Goal: Transaction & Acquisition: Purchase product/service

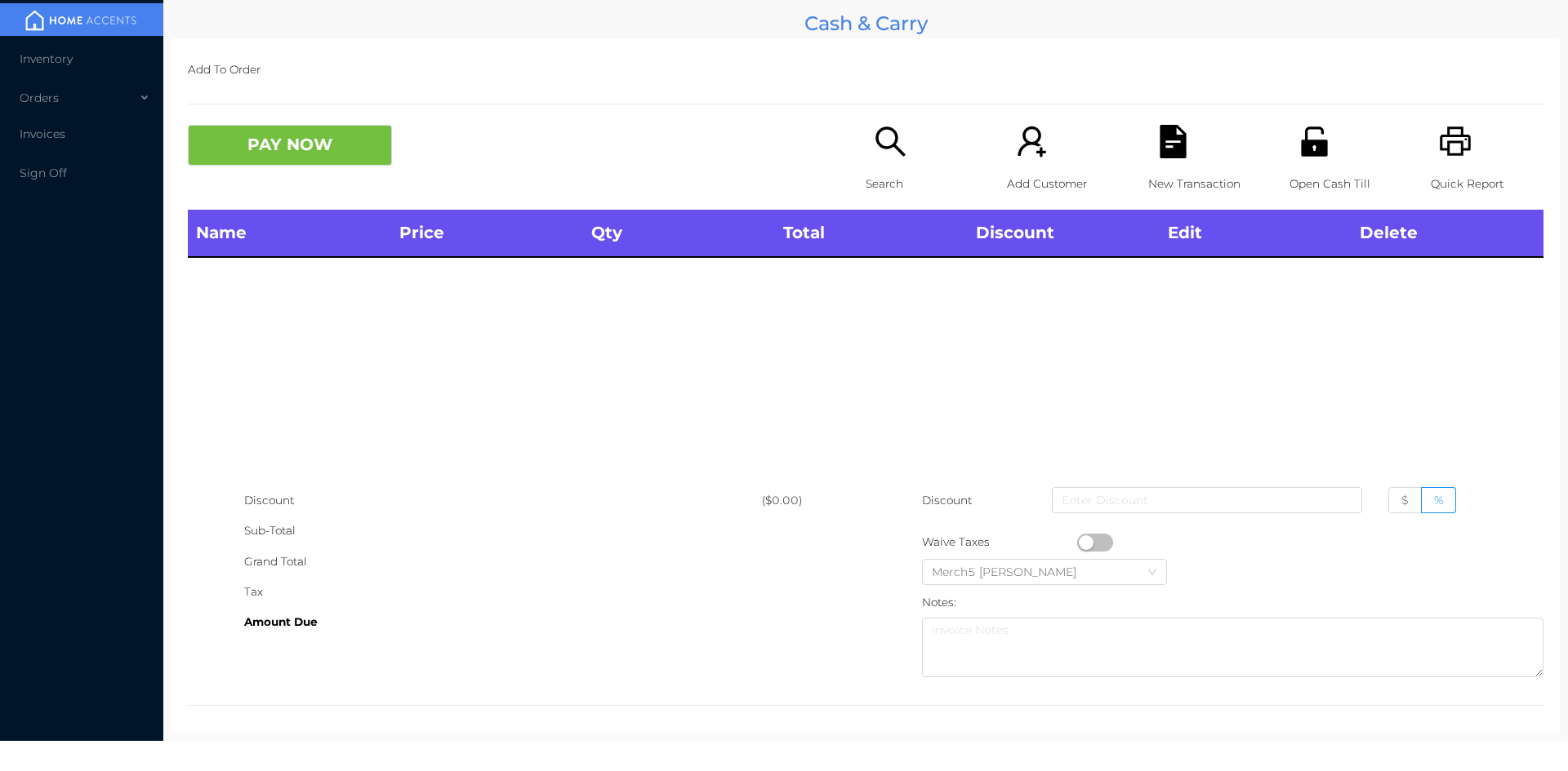
click at [884, 156] on icon "icon: search" at bounding box center [891, 142] width 33 height 33
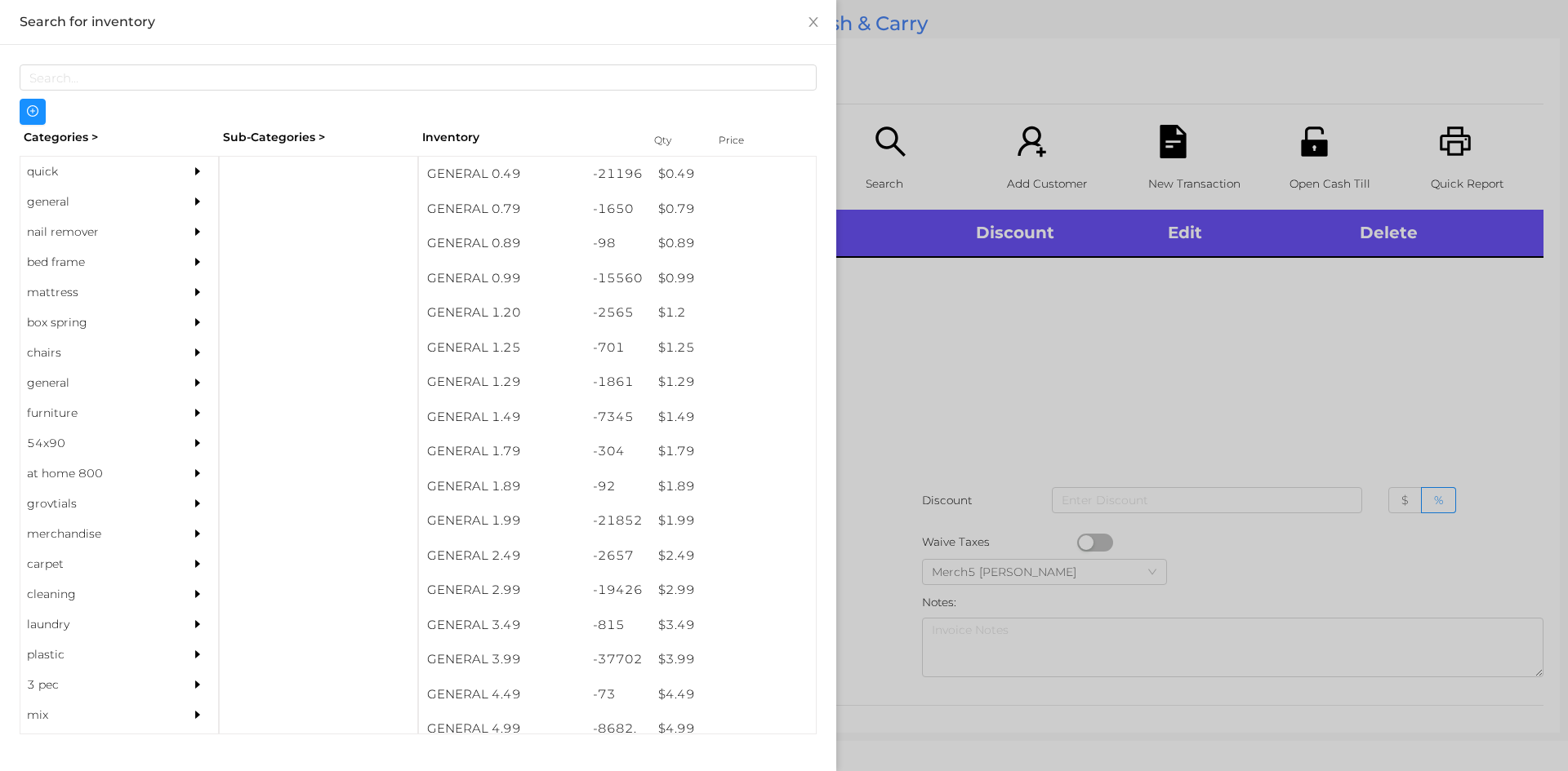
click at [185, 194] on div at bounding box center [201, 202] width 33 height 30
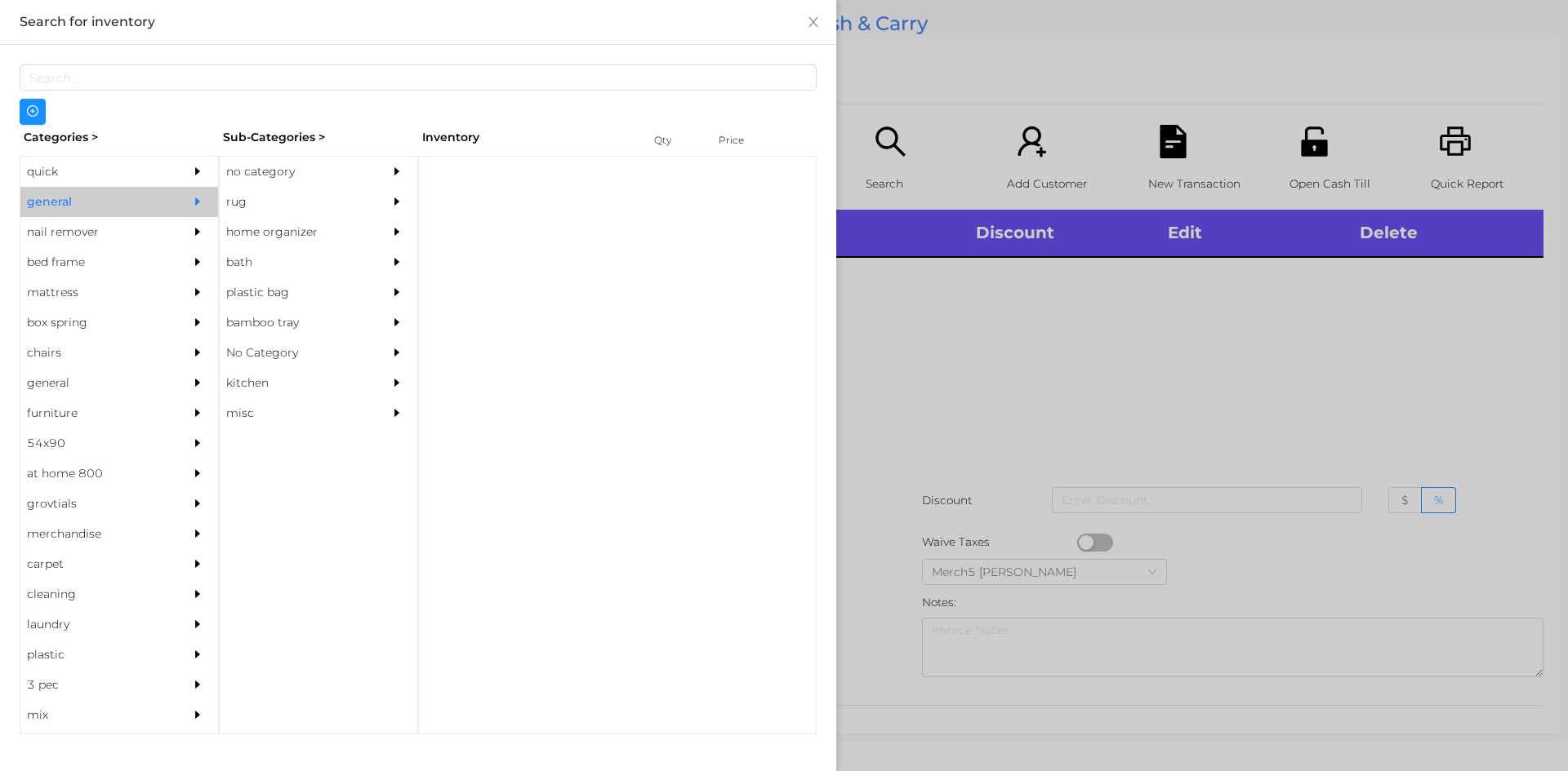
click at [302, 166] on div "no category" at bounding box center [294, 172] width 148 height 30
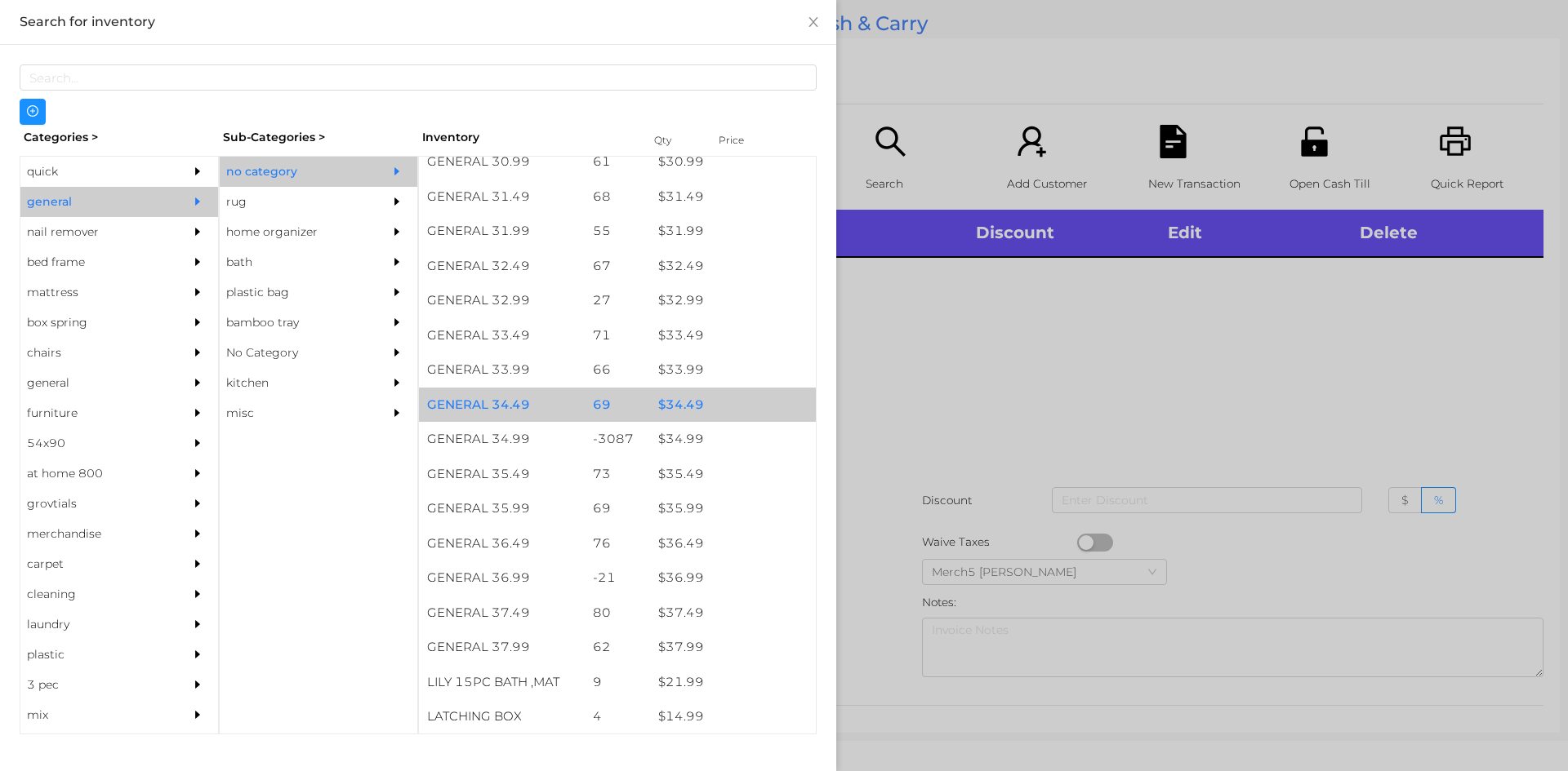
scroll to position [2535, 0]
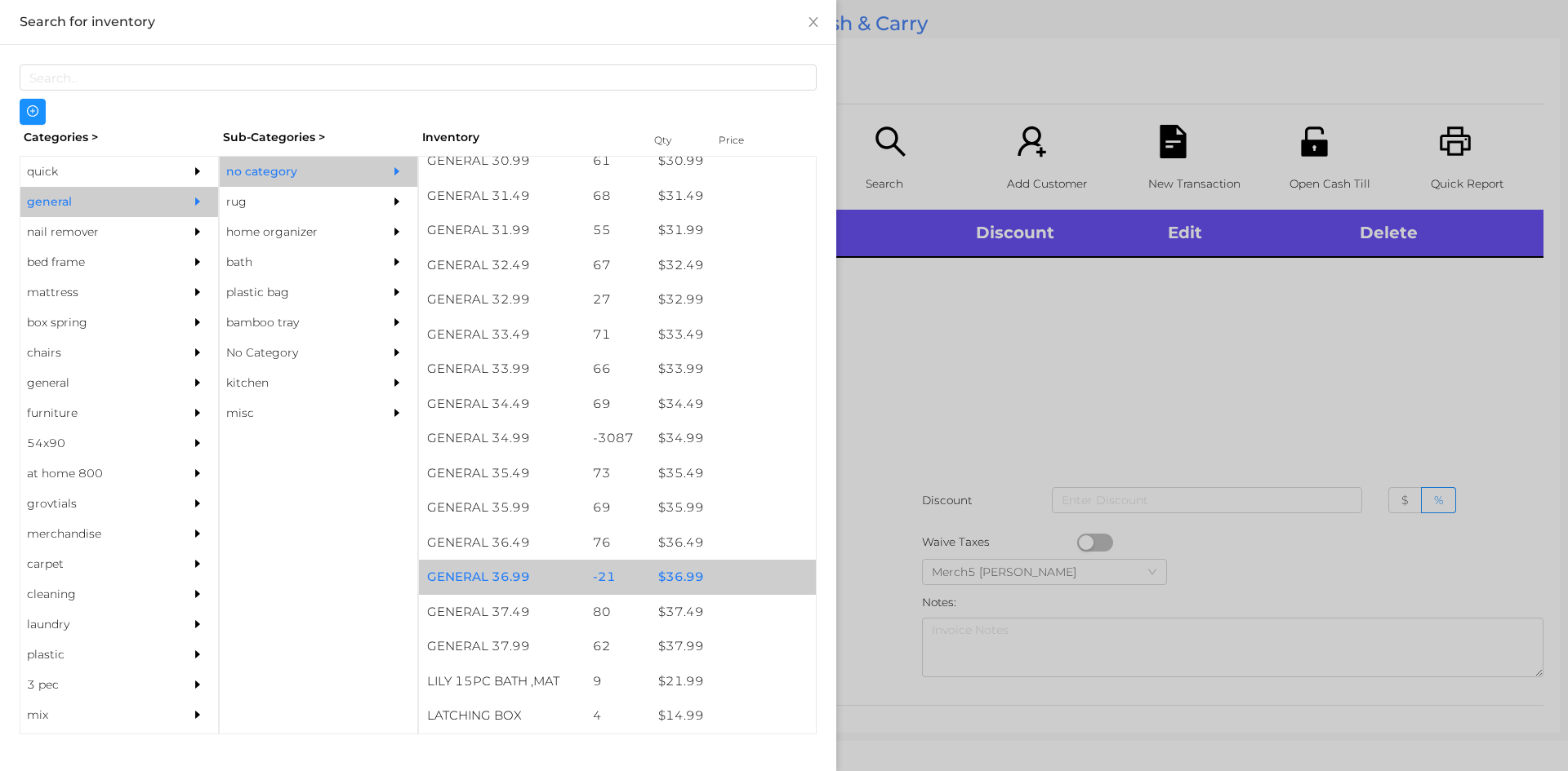
click at [728, 593] on div "$ 36.99" at bounding box center [732, 578] width 166 height 35
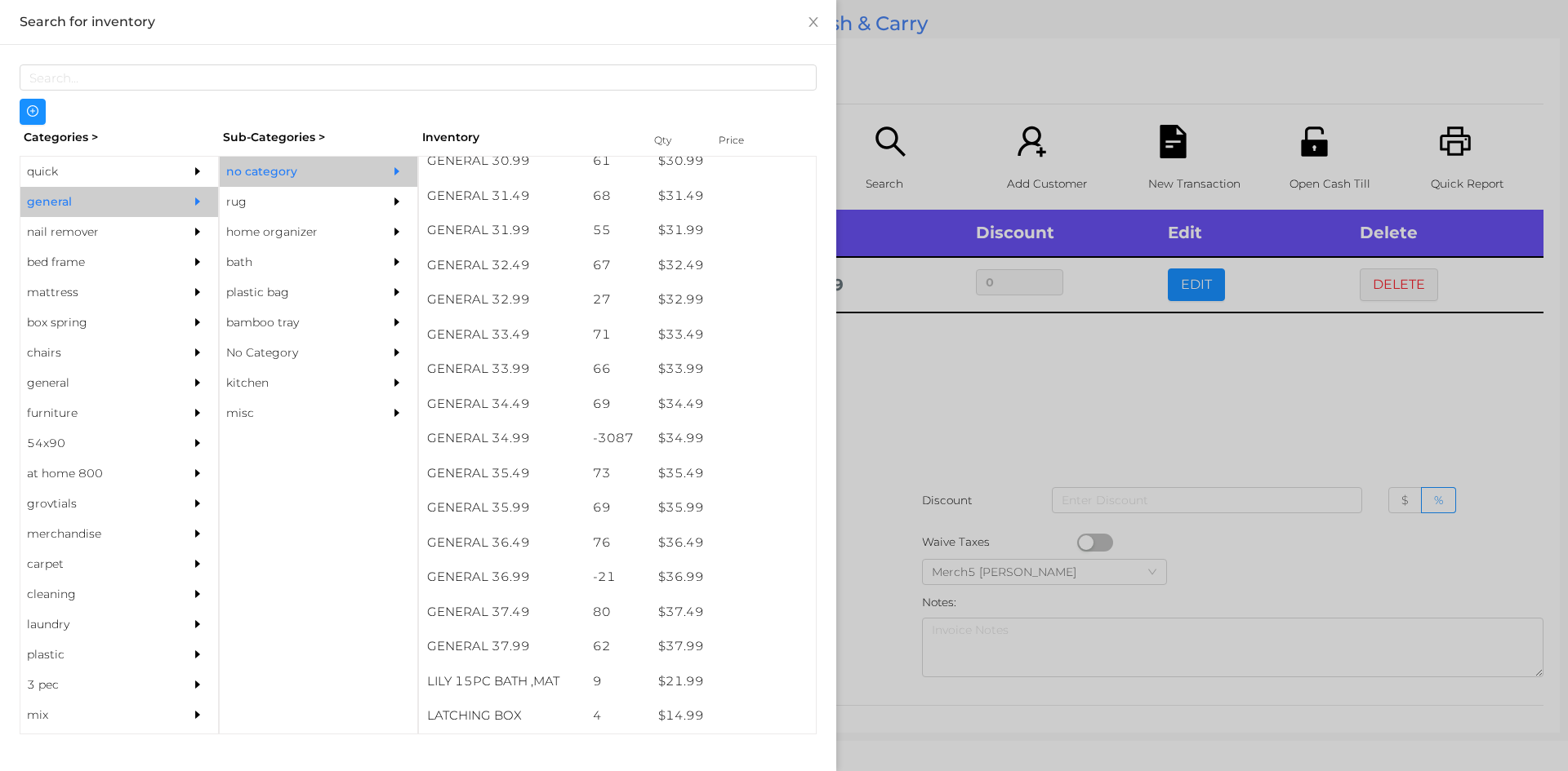
click at [922, 403] on div at bounding box center [784, 385] width 1568 height 771
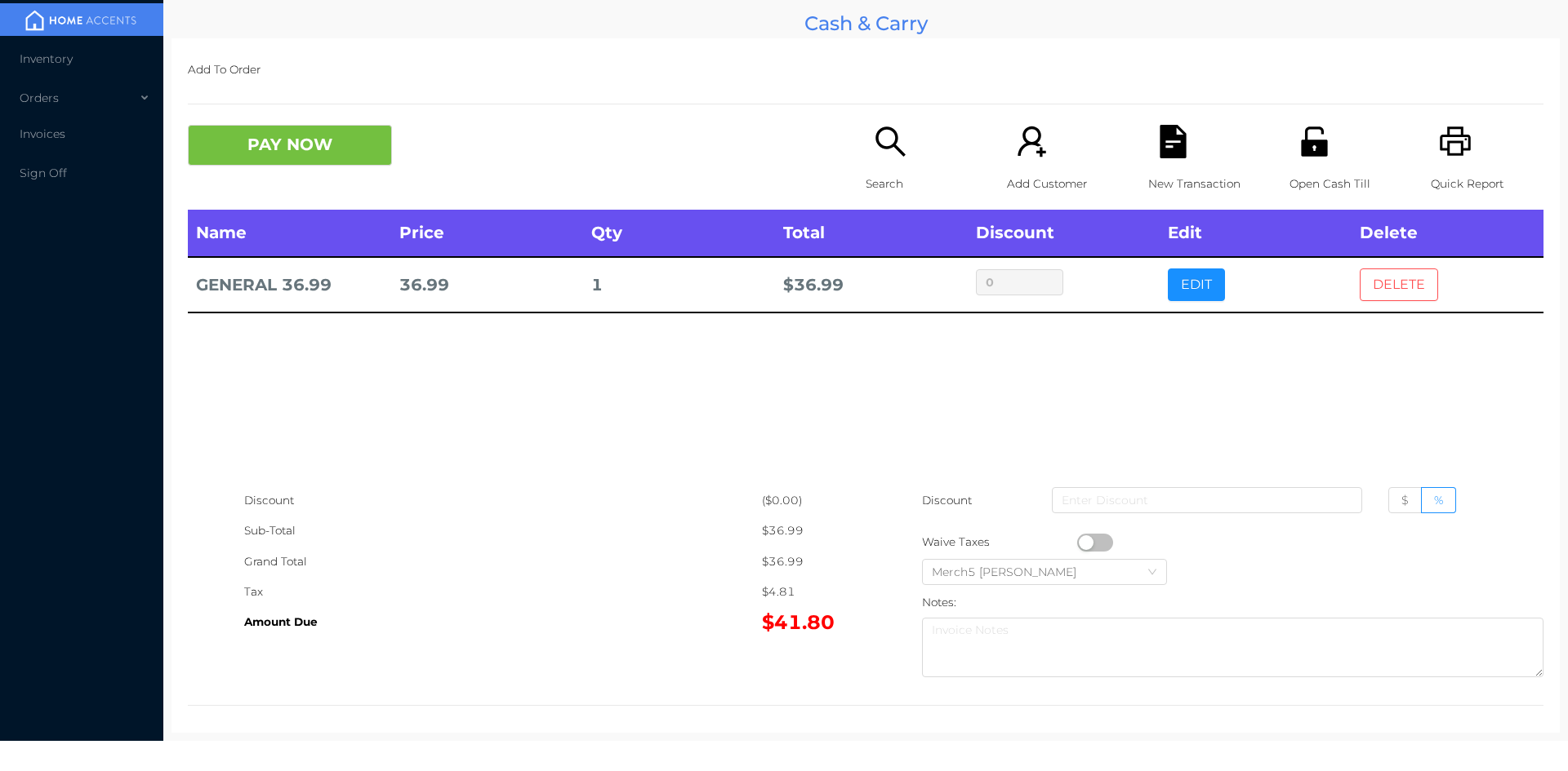
click at [1390, 288] on button "DELETE" at bounding box center [1399, 284] width 78 height 33
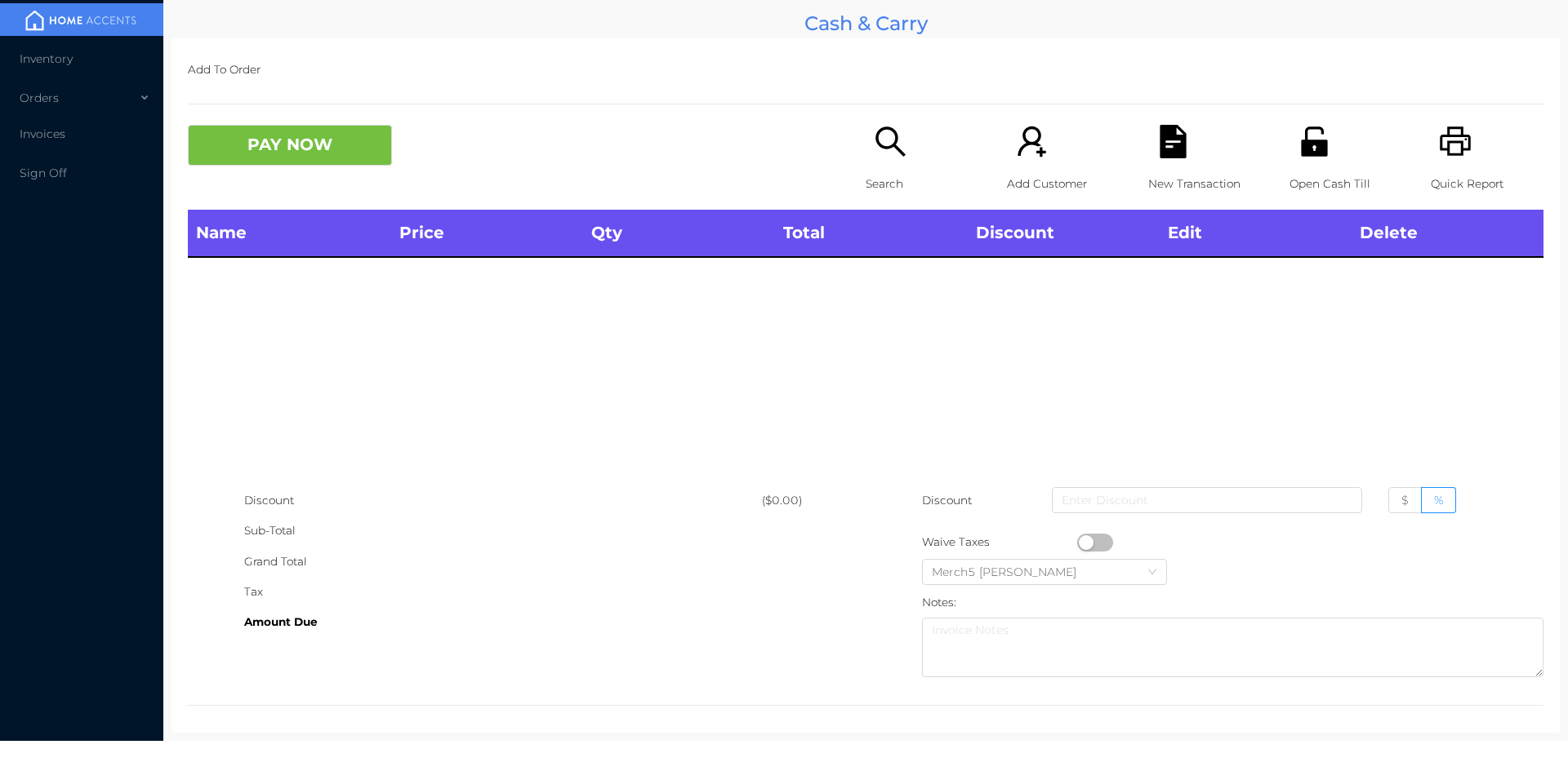
click at [897, 163] on div "Search" at bounding box center [922, 168] width 113 height 85
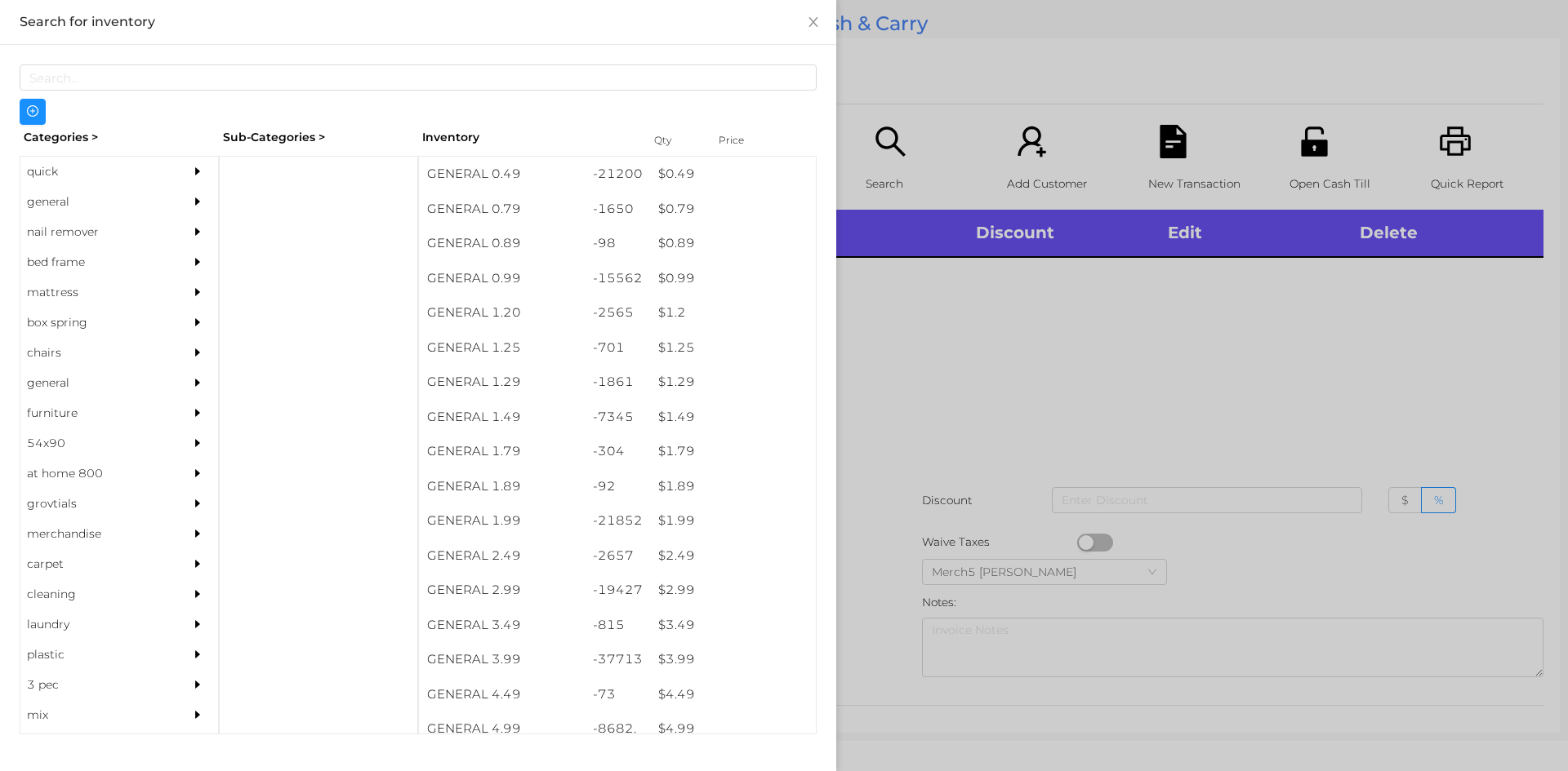
click at [163, 215] on div "general" at bounding box center [118, 202] width 198 height 30
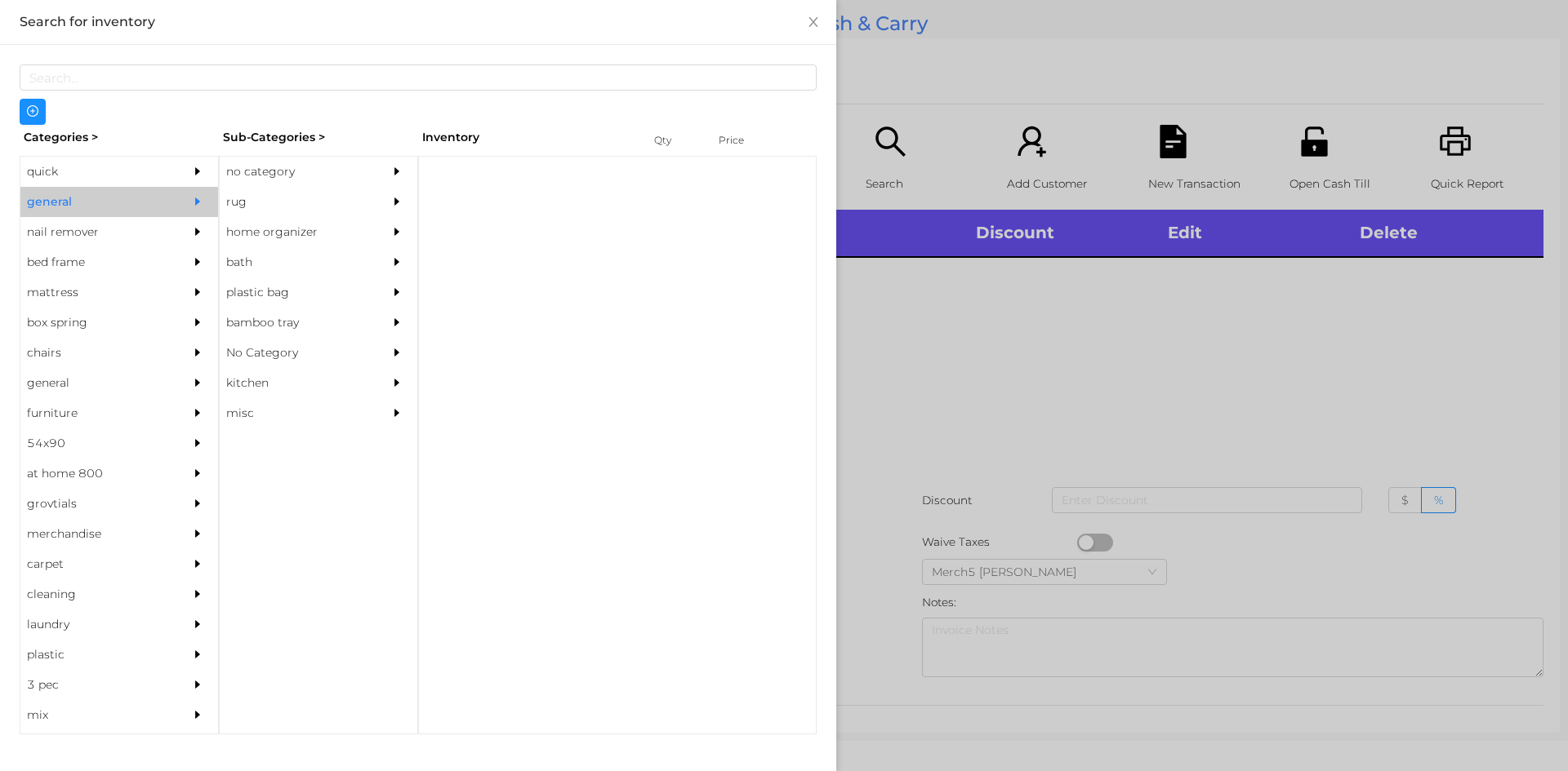
click at [249, 178] on div "no category" at bounding box center [294, 172] width 148 height 30
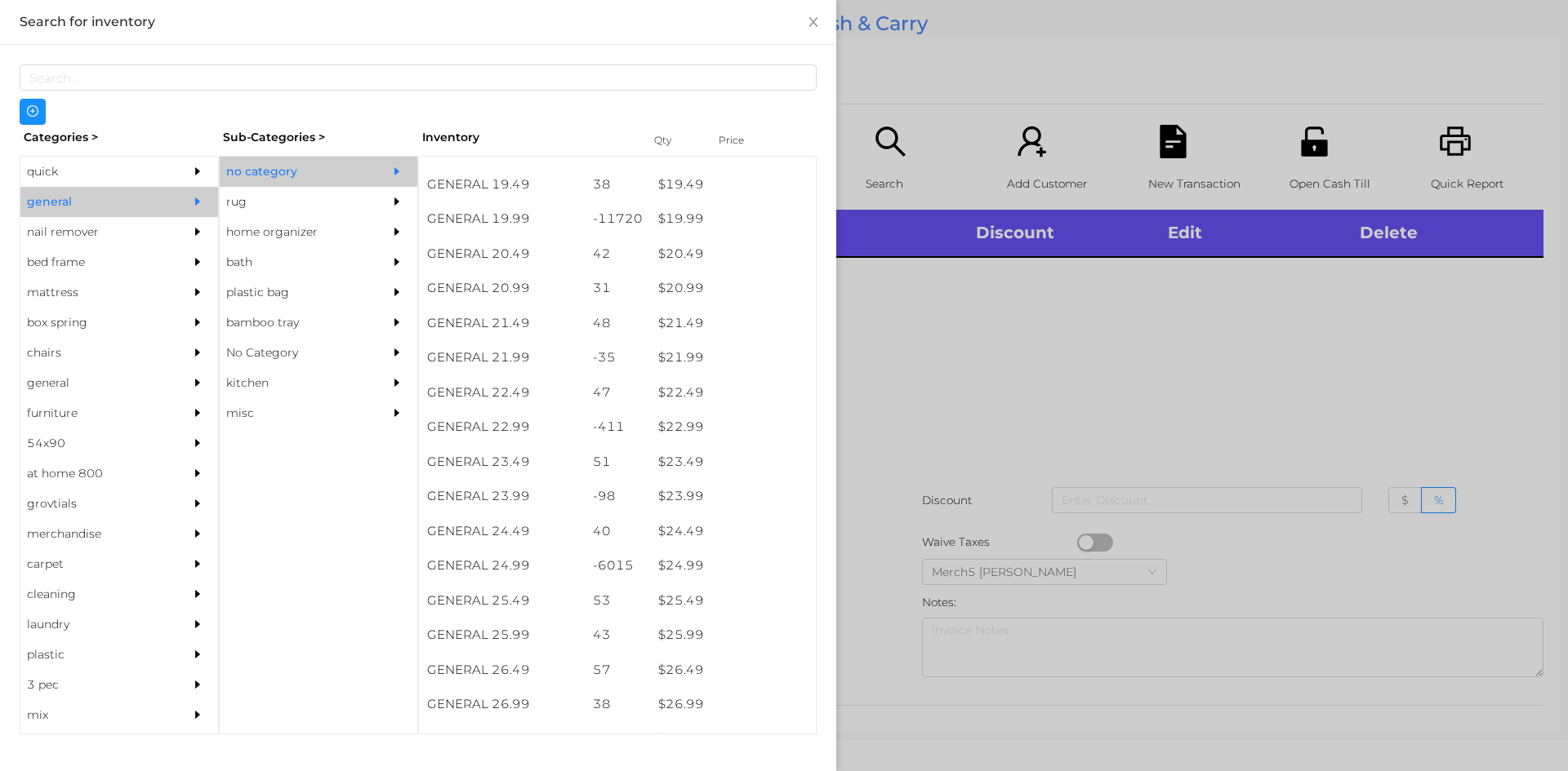
scroll to position [2040, 0]
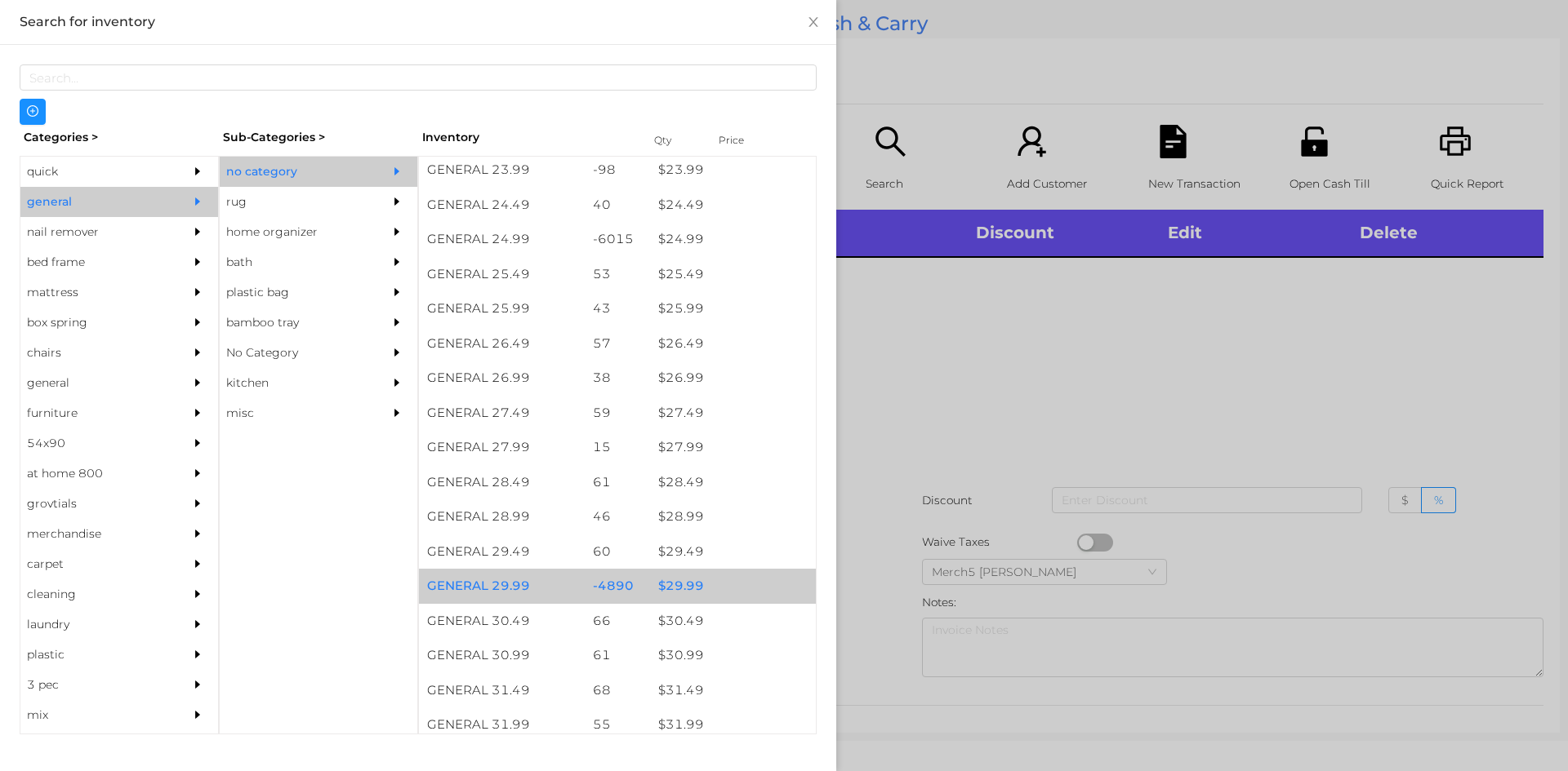
click at [732, 577] on div "$ 29.99" at bounding box center [732, 586] width 166 height 35
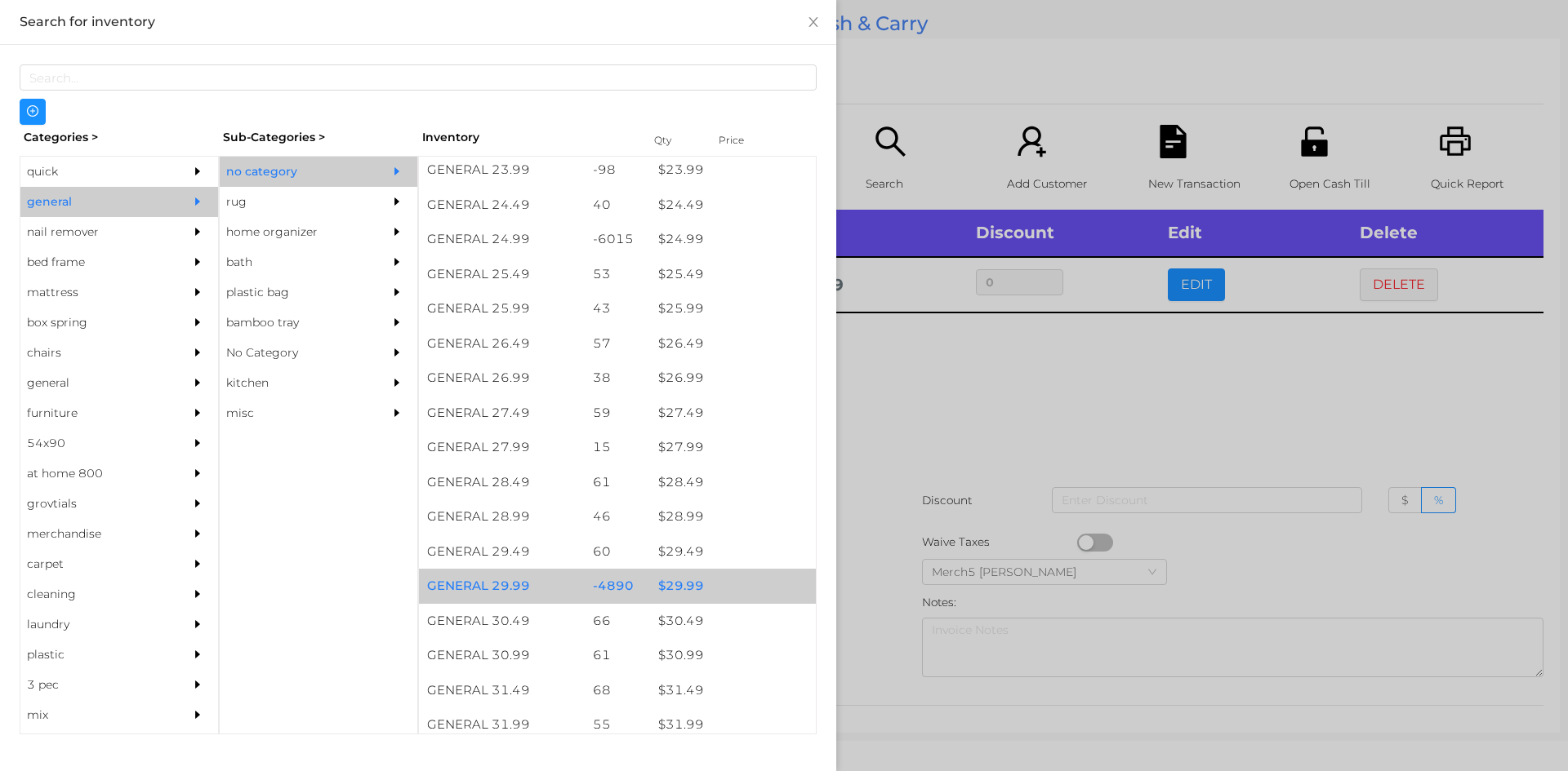
click at [732, 577] on div "$ 29.99" at bounding box center [732, 586] width 166 height 35
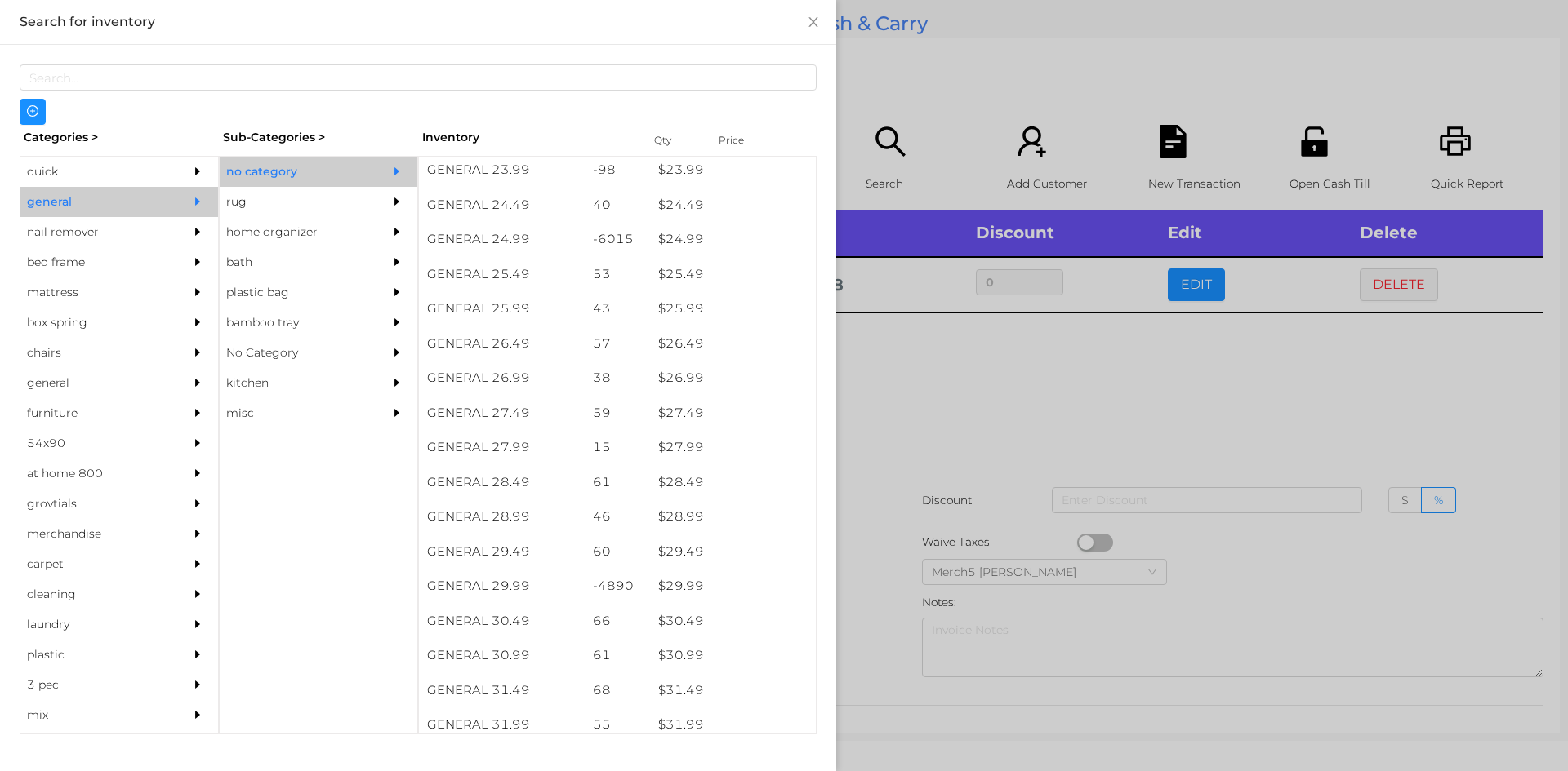
click at [1137, 383] on div at bounding box center [784, 385] width 1568 height 771
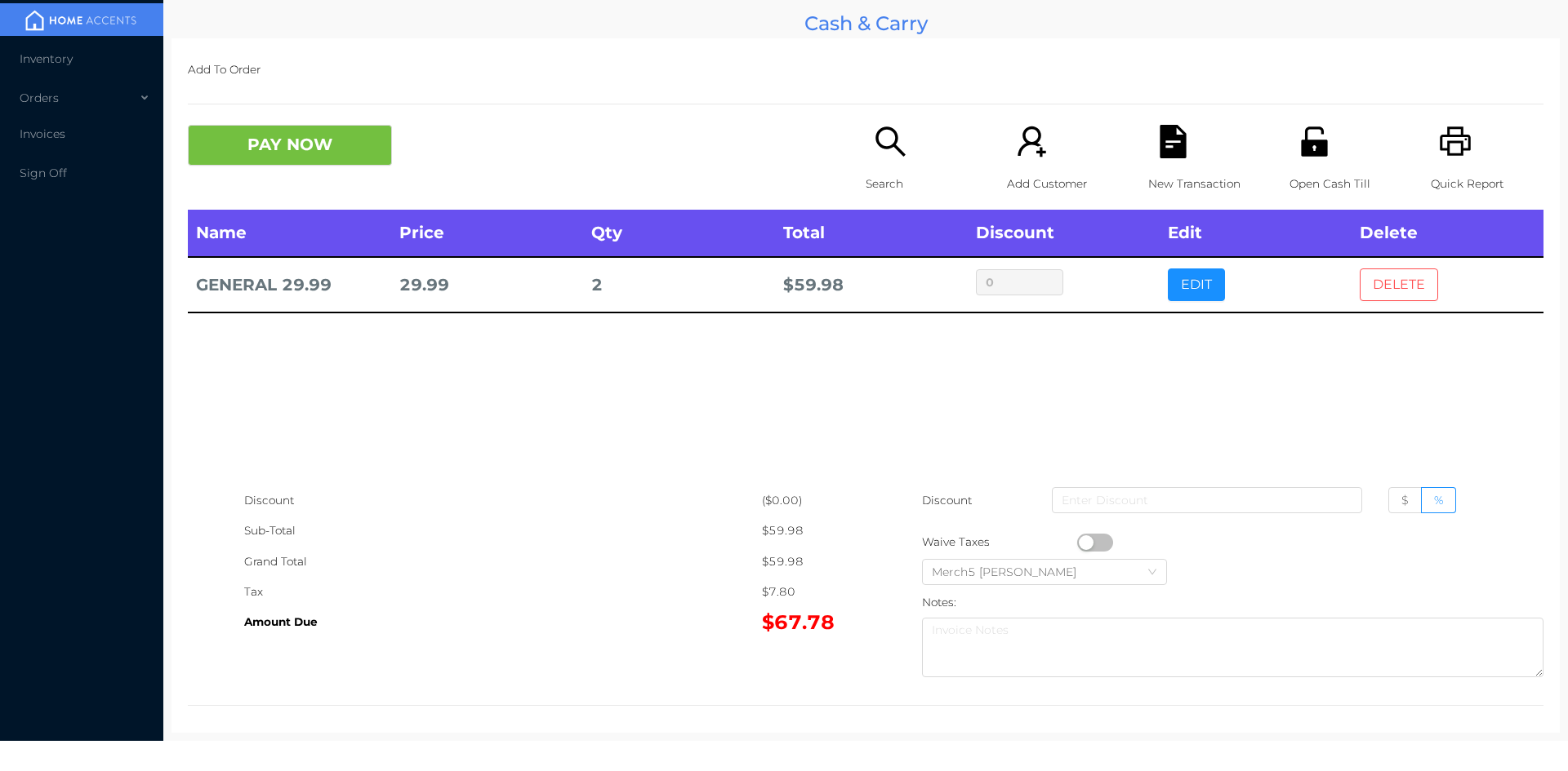
click at [1404, 292] on button "DELETE" at bounding box center [1399, 284] width 78 height 33
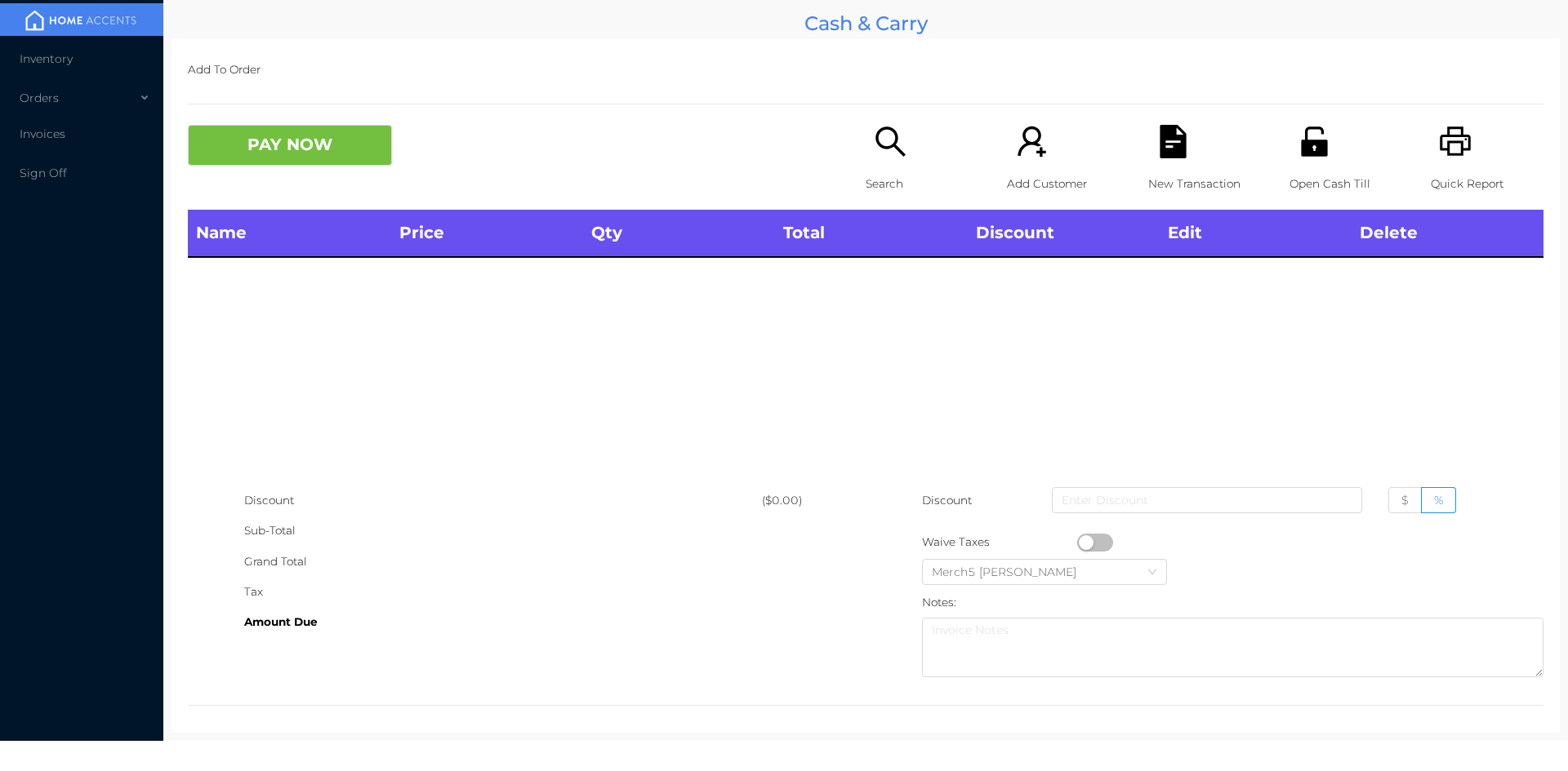
click at [890, 136] on icon "icon: search" at bounding box center [890, 141] width 29 height 29
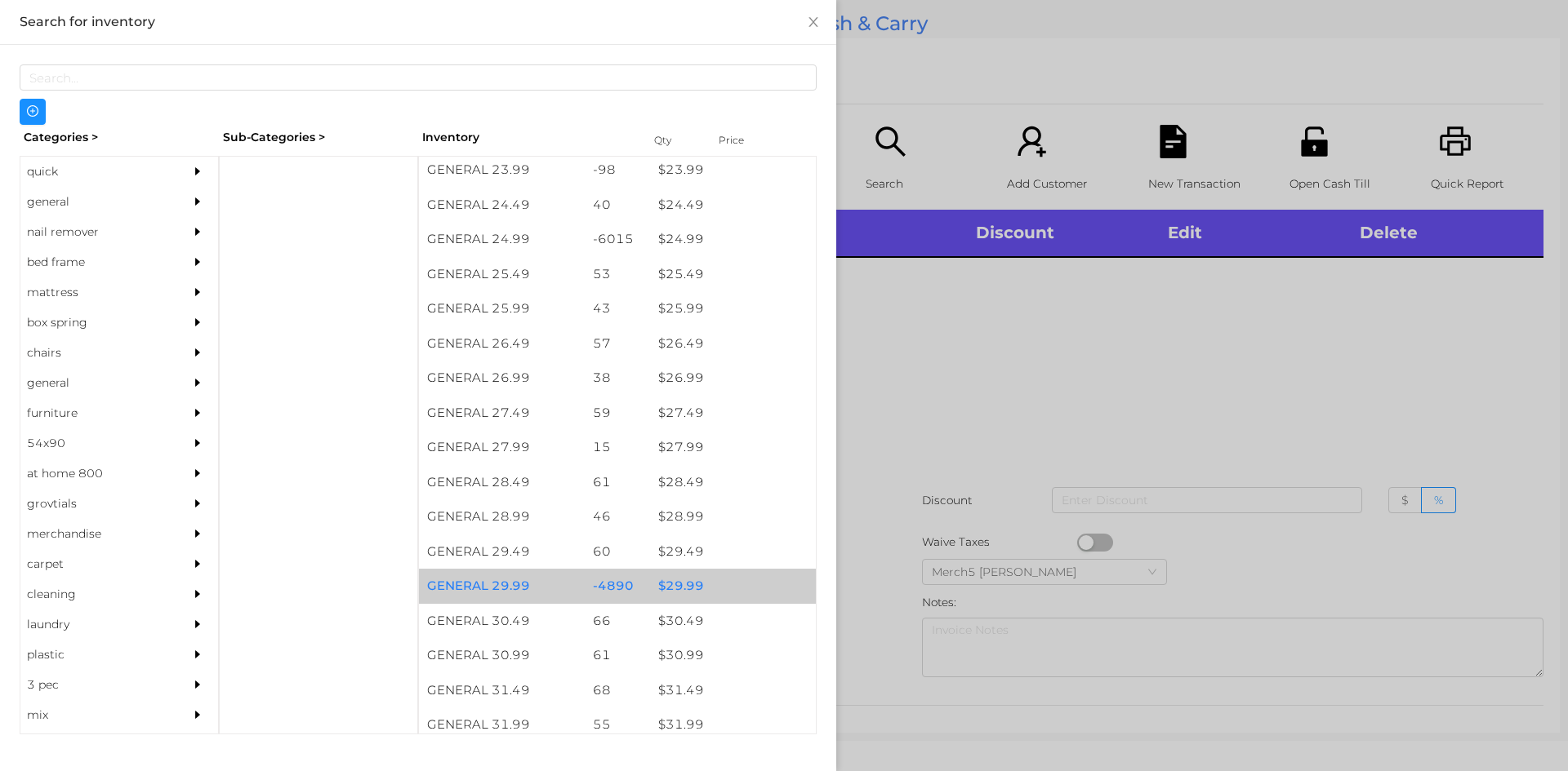
click at [755, 587] on div "$ 29.99" at bounding box center [732, 586] width 166 height 35
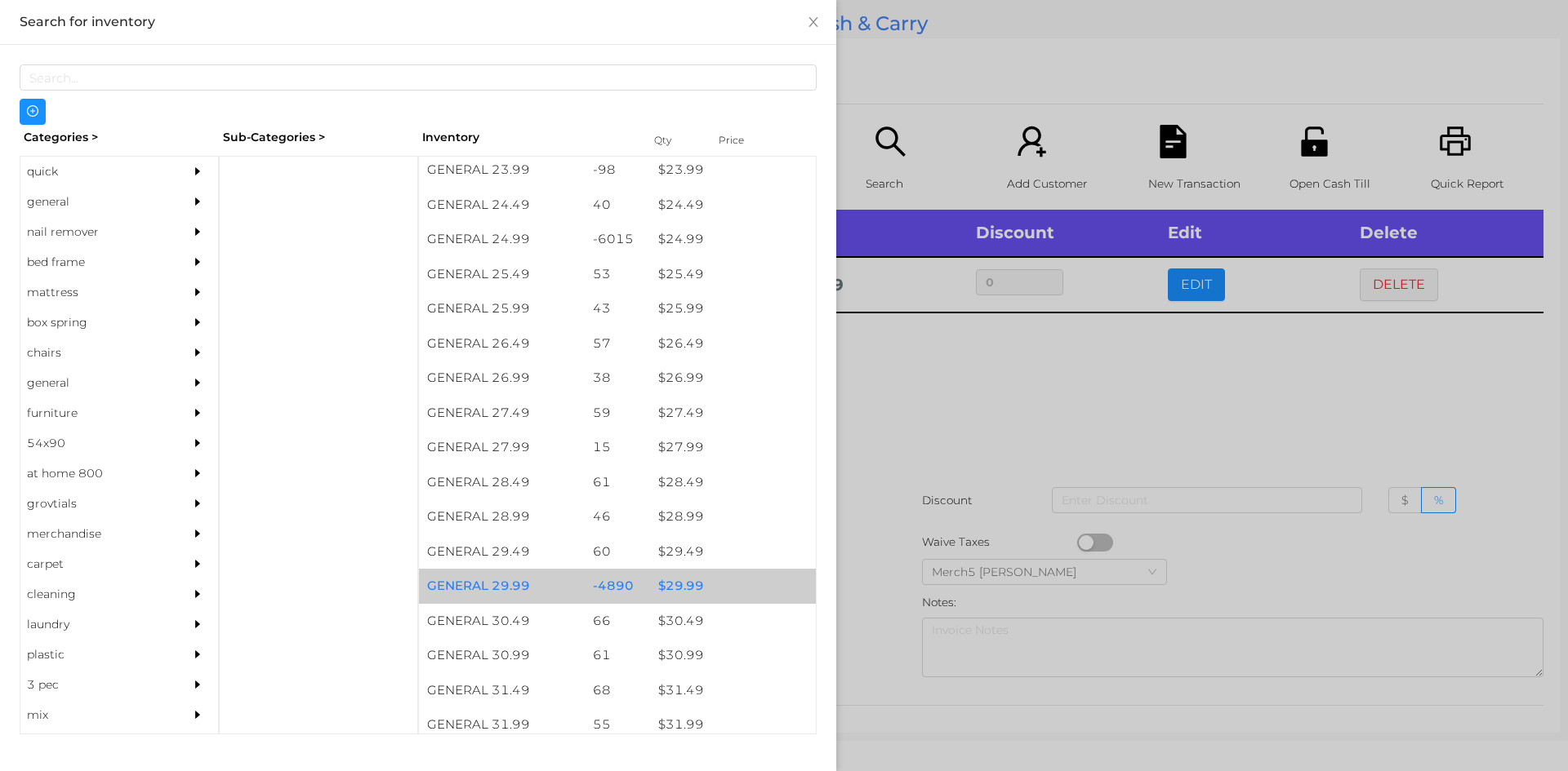
click at [755, 587] on div "$ 29.99" at bounding box center [732, 586] width 166 height 35
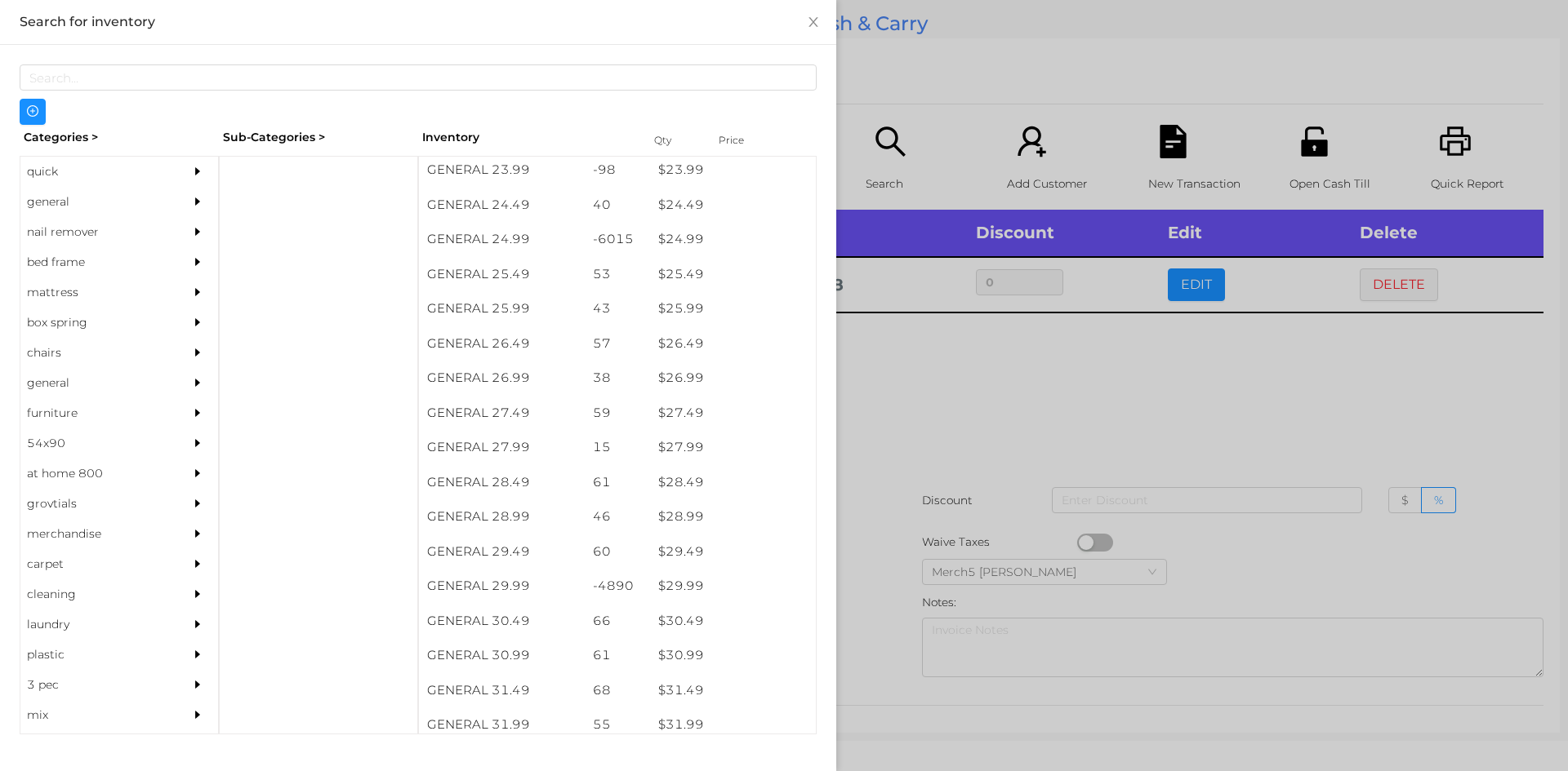
click at [994, 437] on div at bounding box center [784, 385] width 1568 height 771
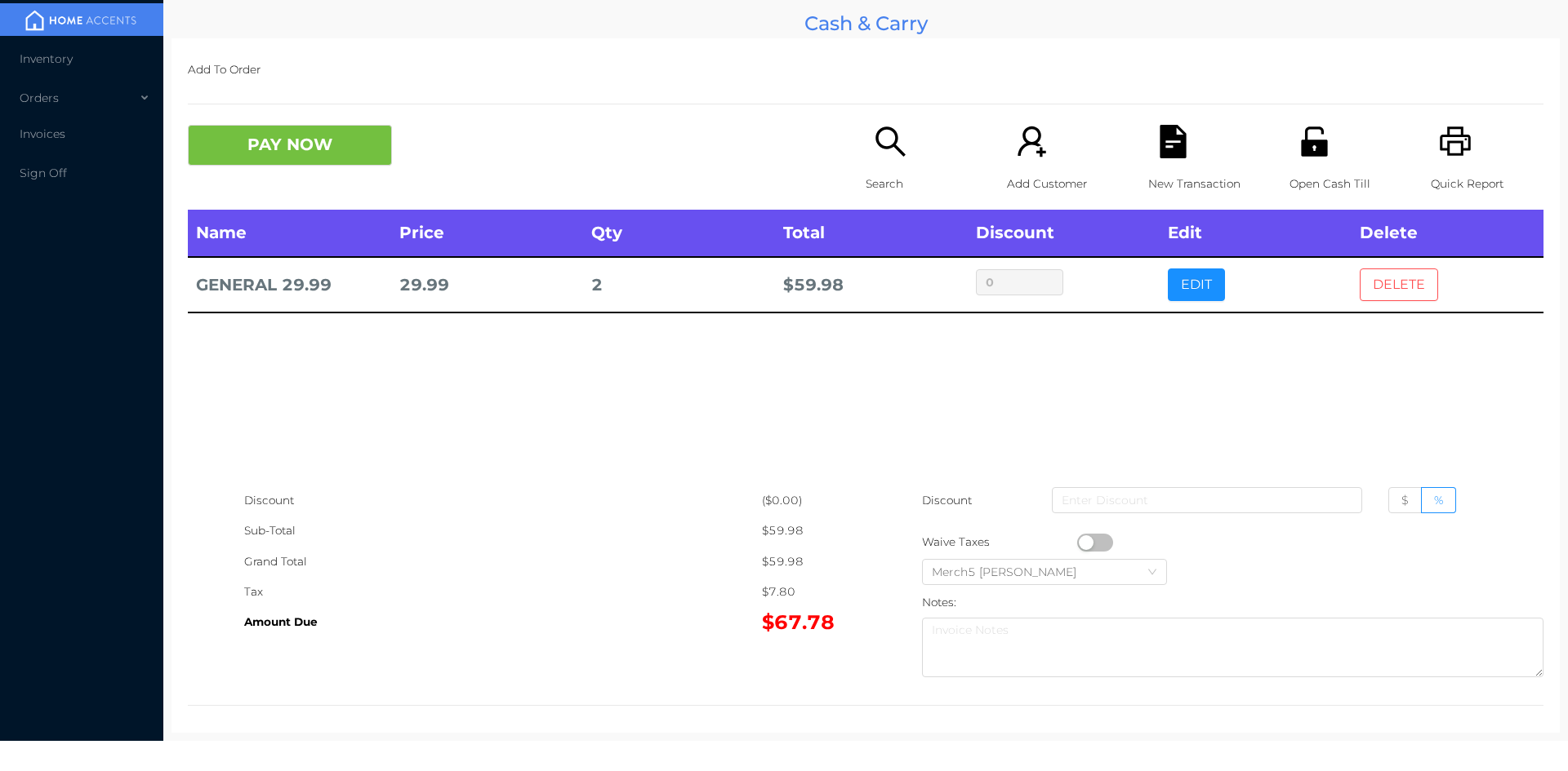
click at [1369, 278] on button "DELETE" at bounding box center [1399, 284] width 78 height 33
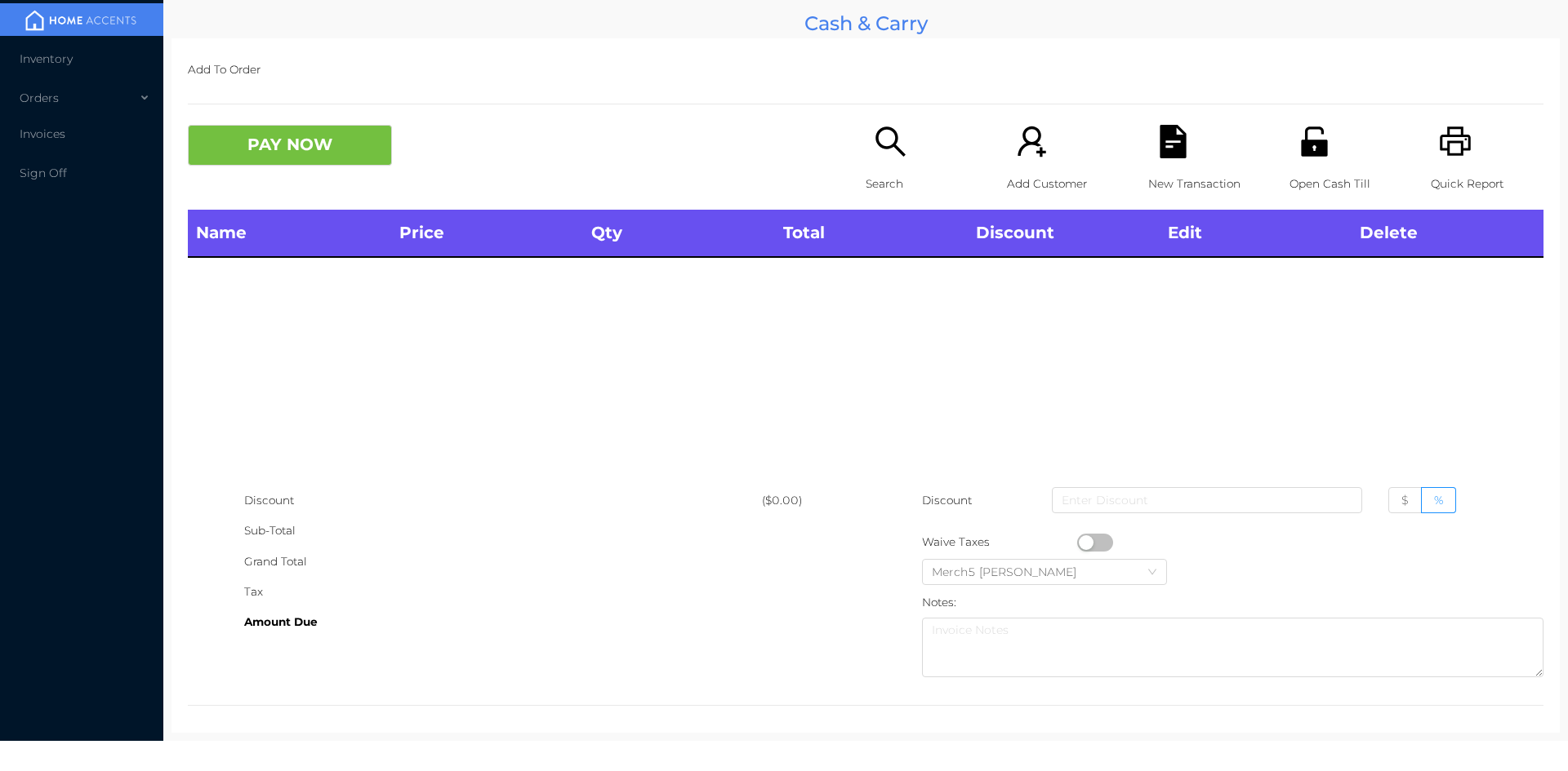
click at [905, 174] on p "Search" at bounding box center [922, 184] width 113 height 30
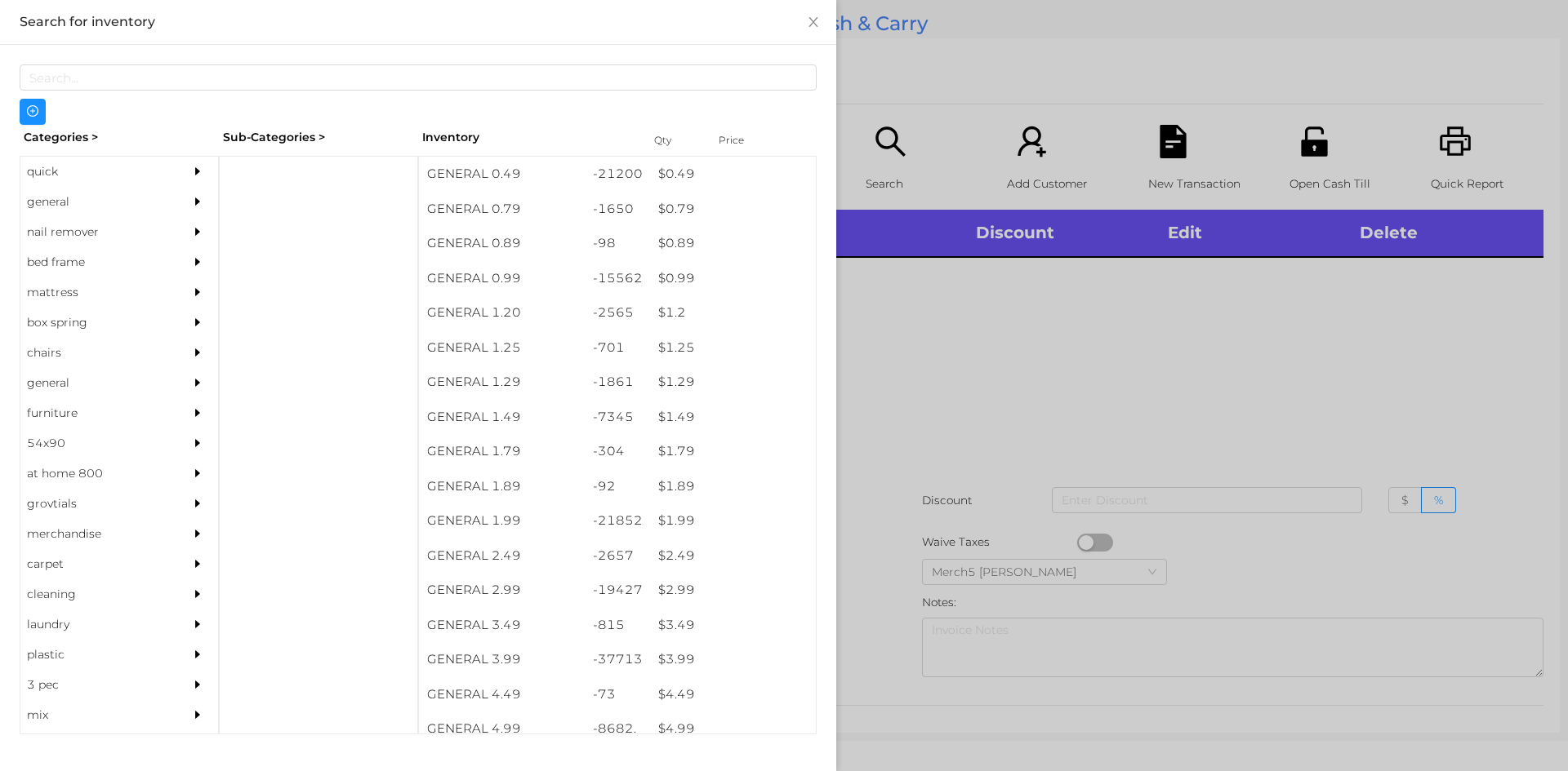
click at [138, 222] on div "nail remover" at bounding box center [94, 232] width 148 height 30
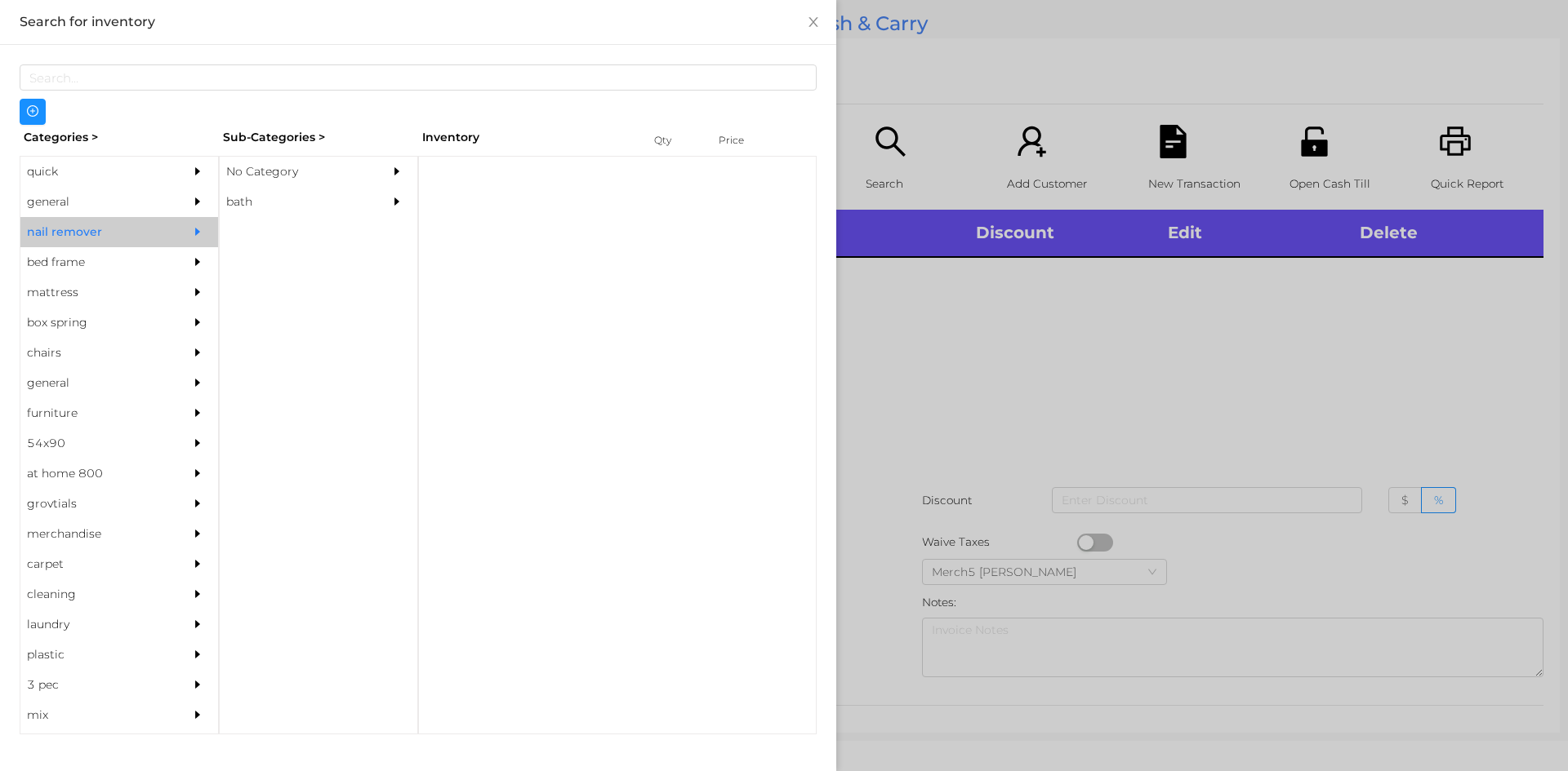
drag, startPoint x: 144, startPoint y: 198, endPoint x: 388, endPoint y: 192, distance: 244.1
click at [178, 198] on div "general" at bounding box center [118, 202] width 198 height 30
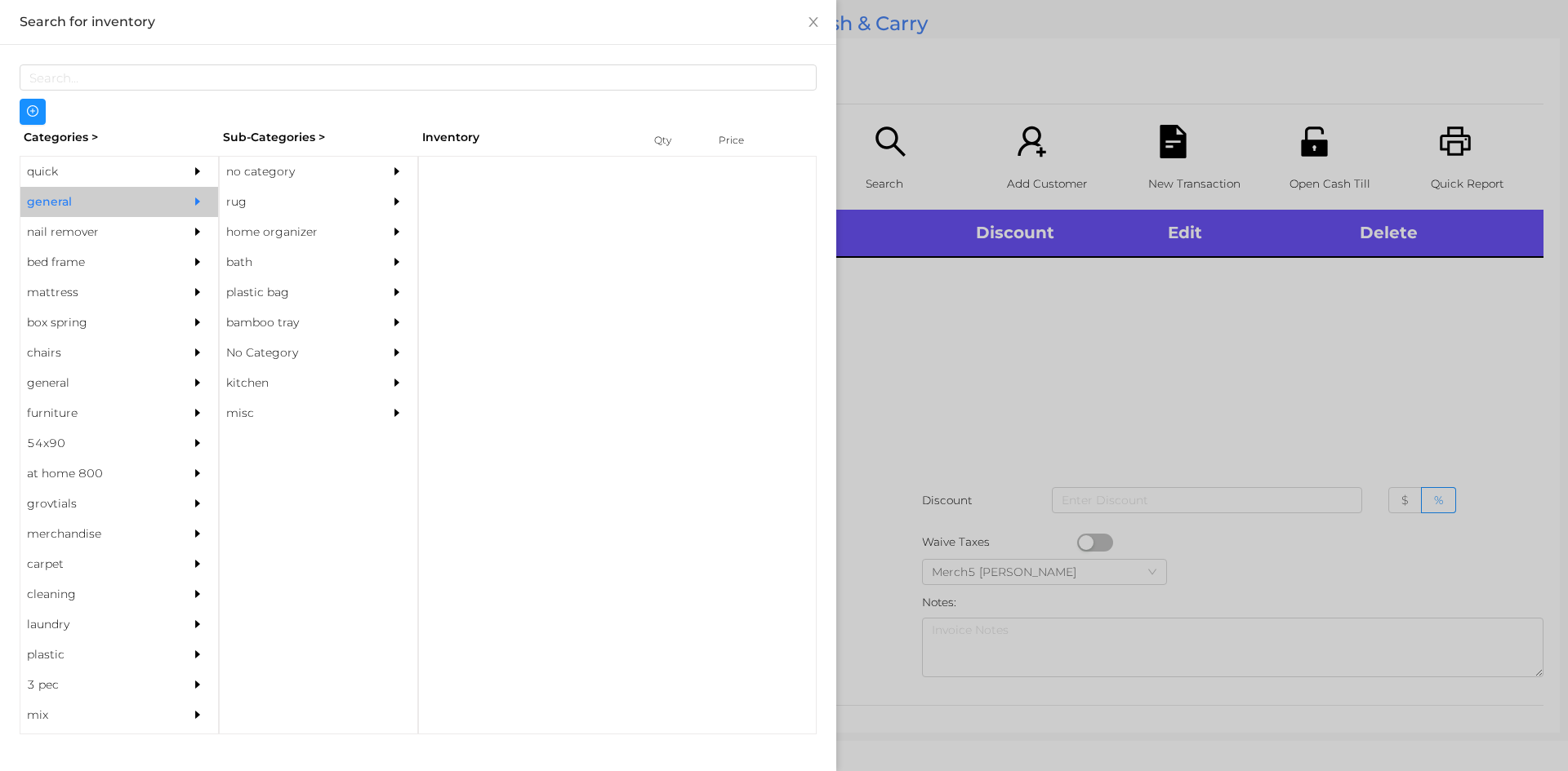
click at [382, 185] on div "no category" at bounding box center [318, 172] width 198 height 30
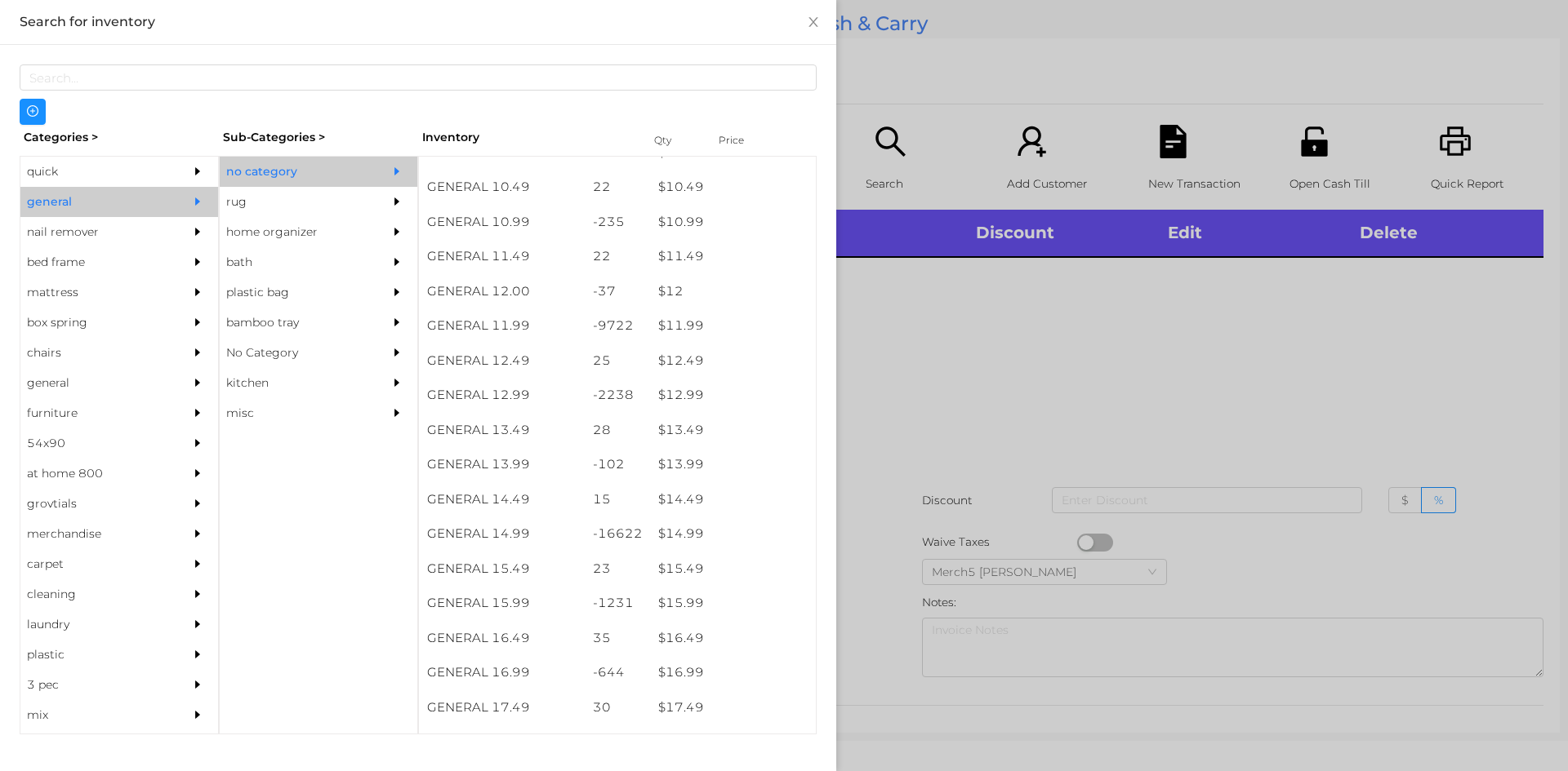
scroll to position [1061, 0]
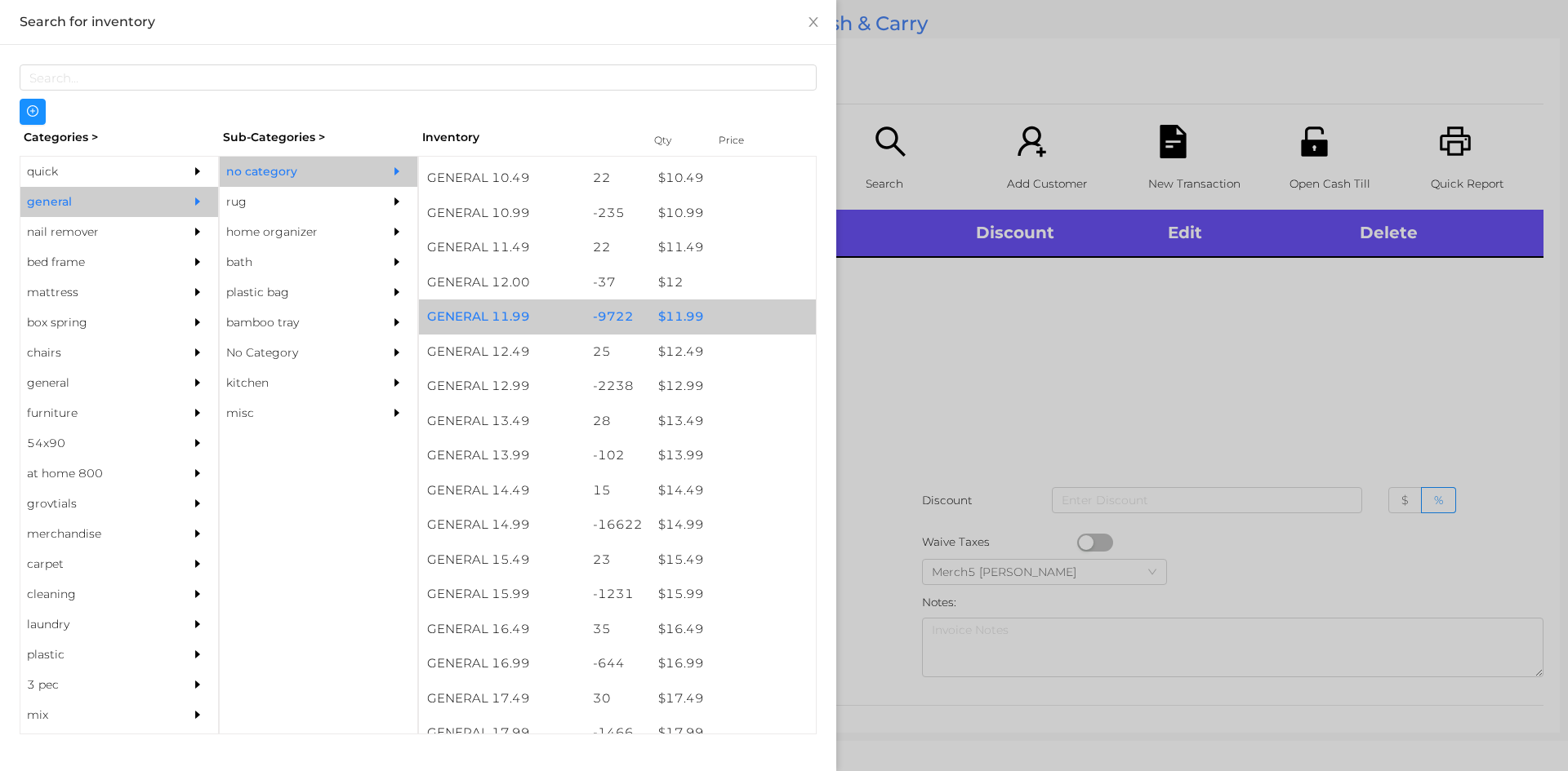
click at [721, 308] on div "$ 11.99" at bounding box center [732, 317] width 166 height 35
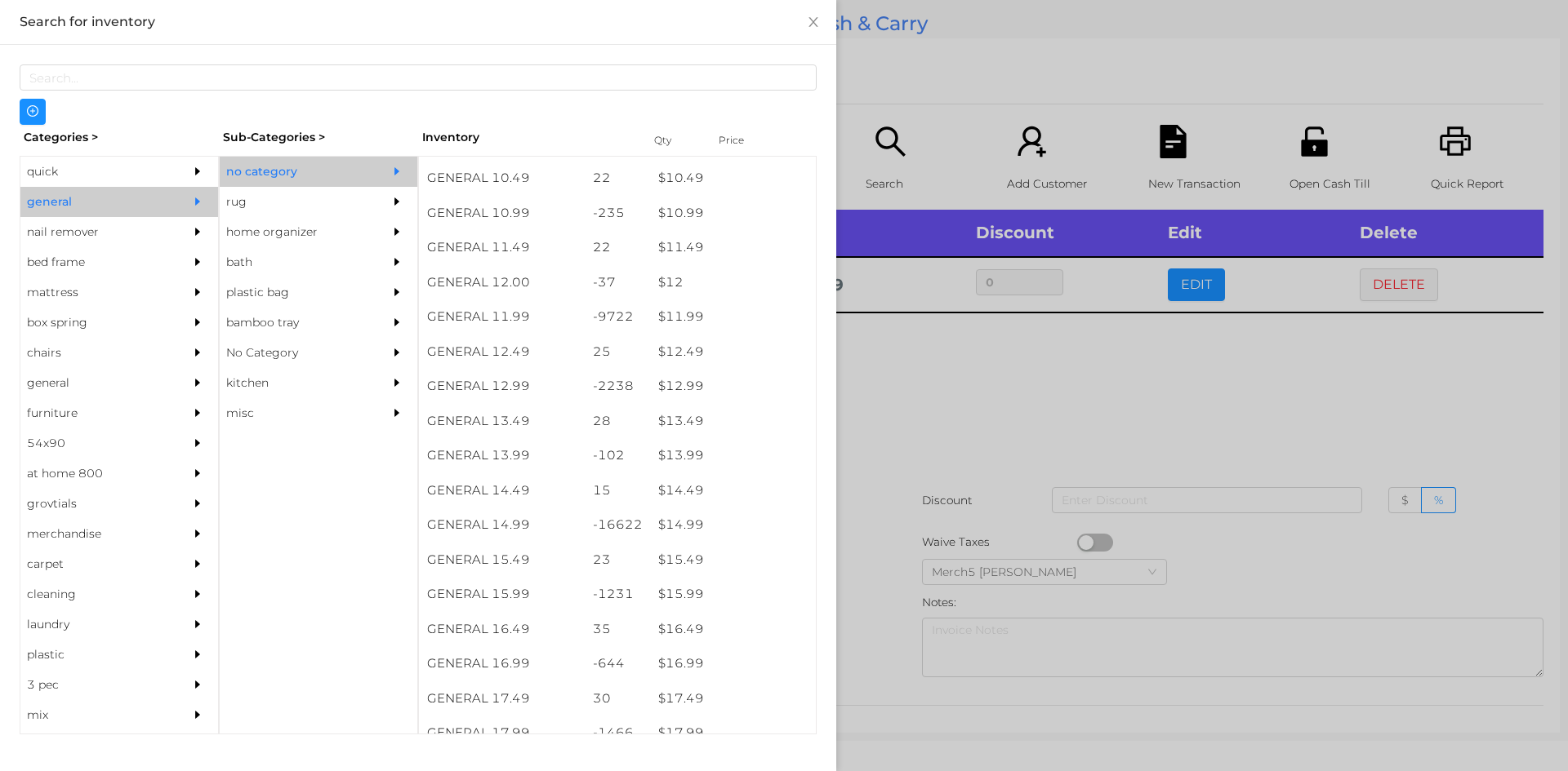
click at [1098, 345] on div at bounding box center [784, 385] width 1568 height 771
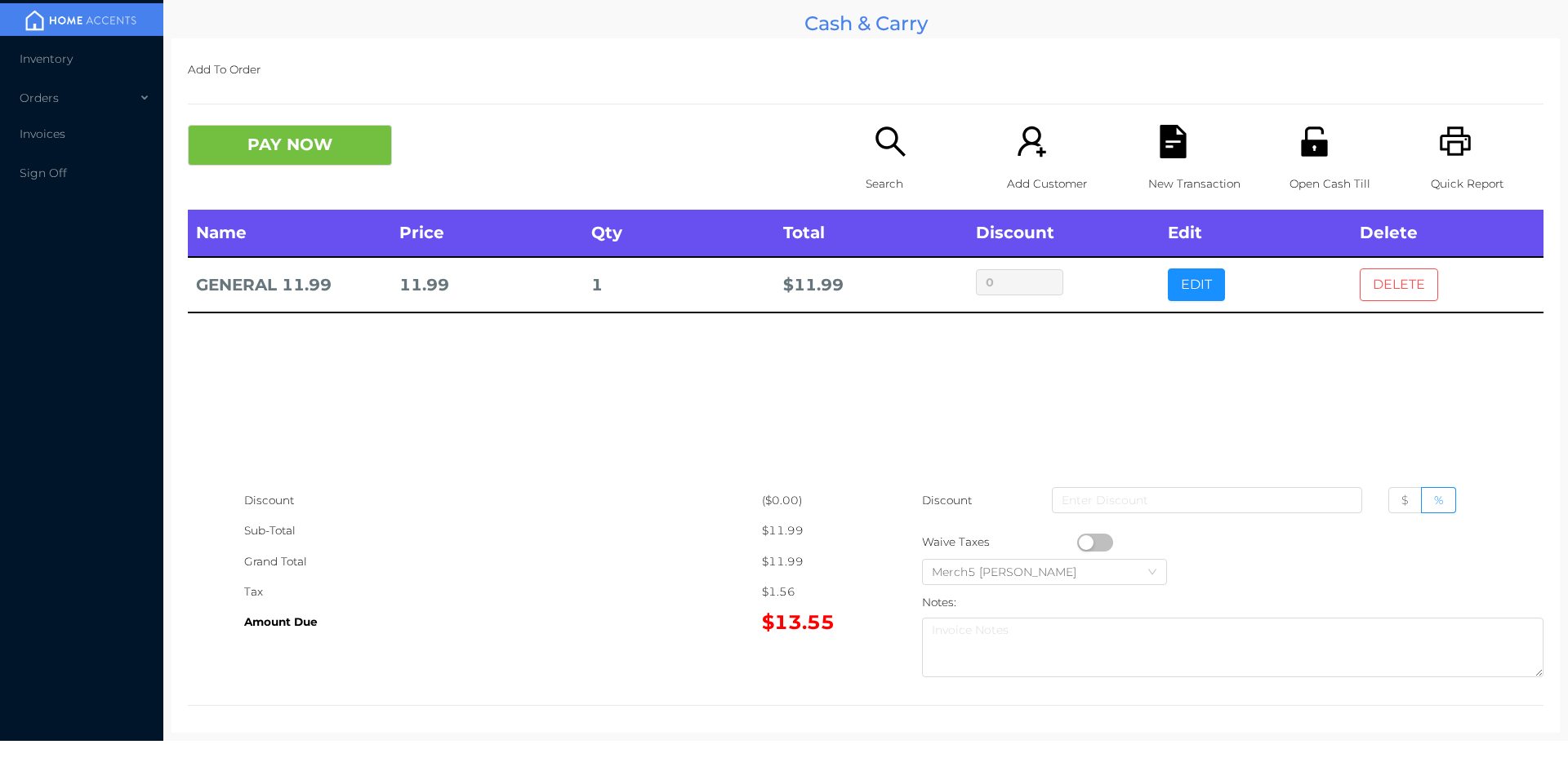
click at [1415, 283] on button "DELETE" at bounding box center [1399, 284] width 78 height 33
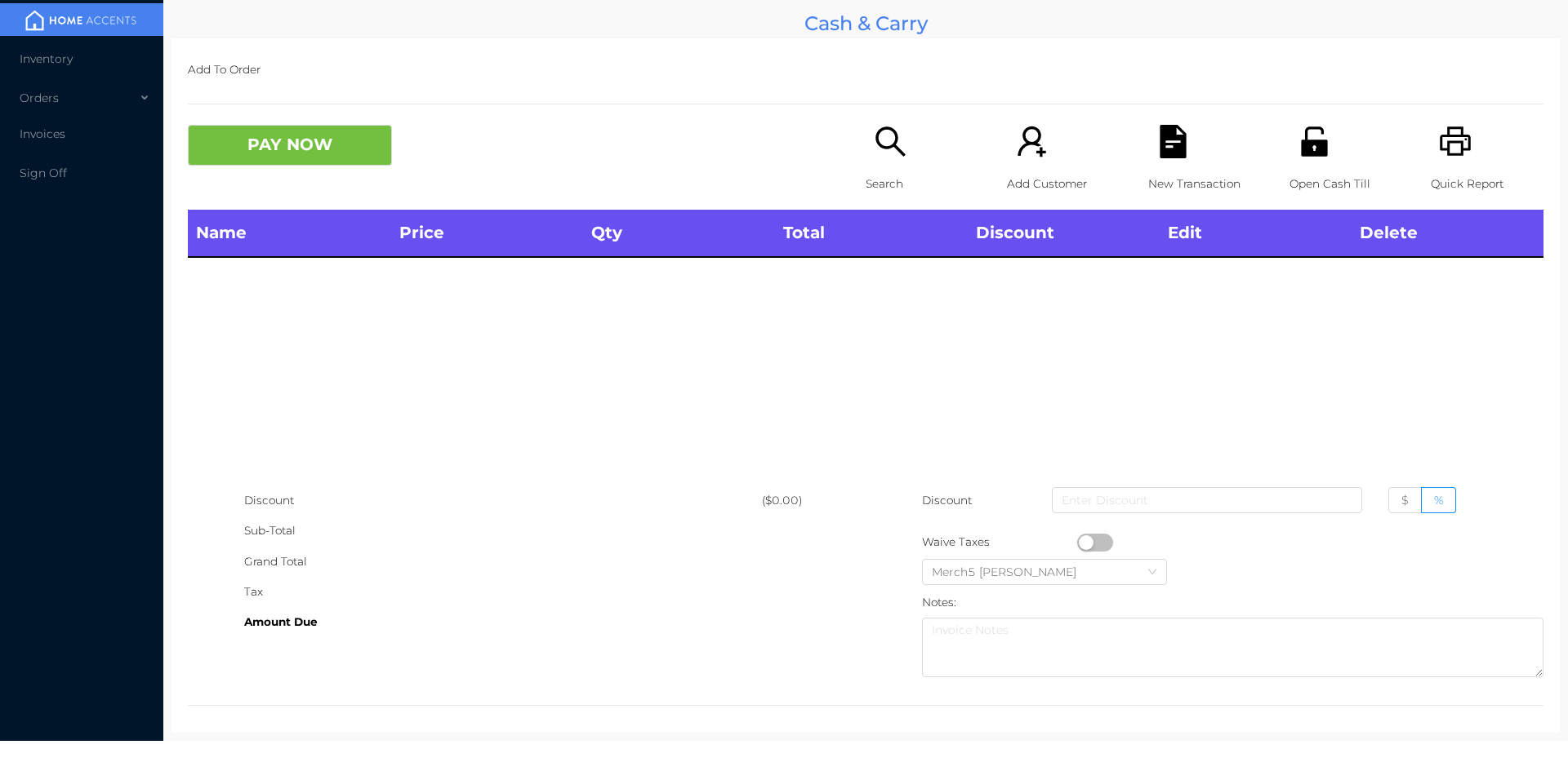
click at [902, 142] on div "Search" at bounding box center [922, 168] width 113 height 85
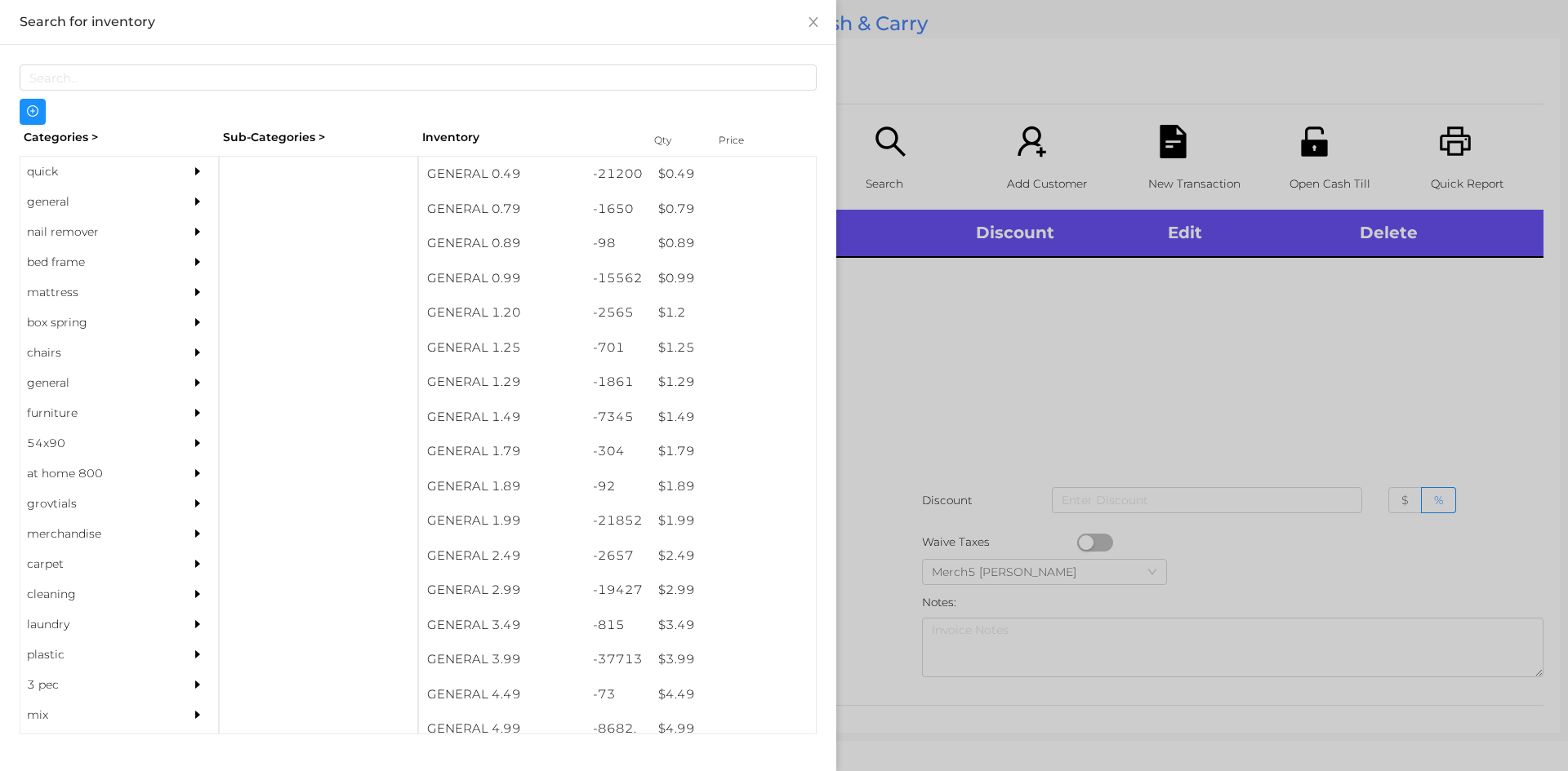
click at [142, 213] on div "general" at bounding box center [94, 202] width 148 height 30
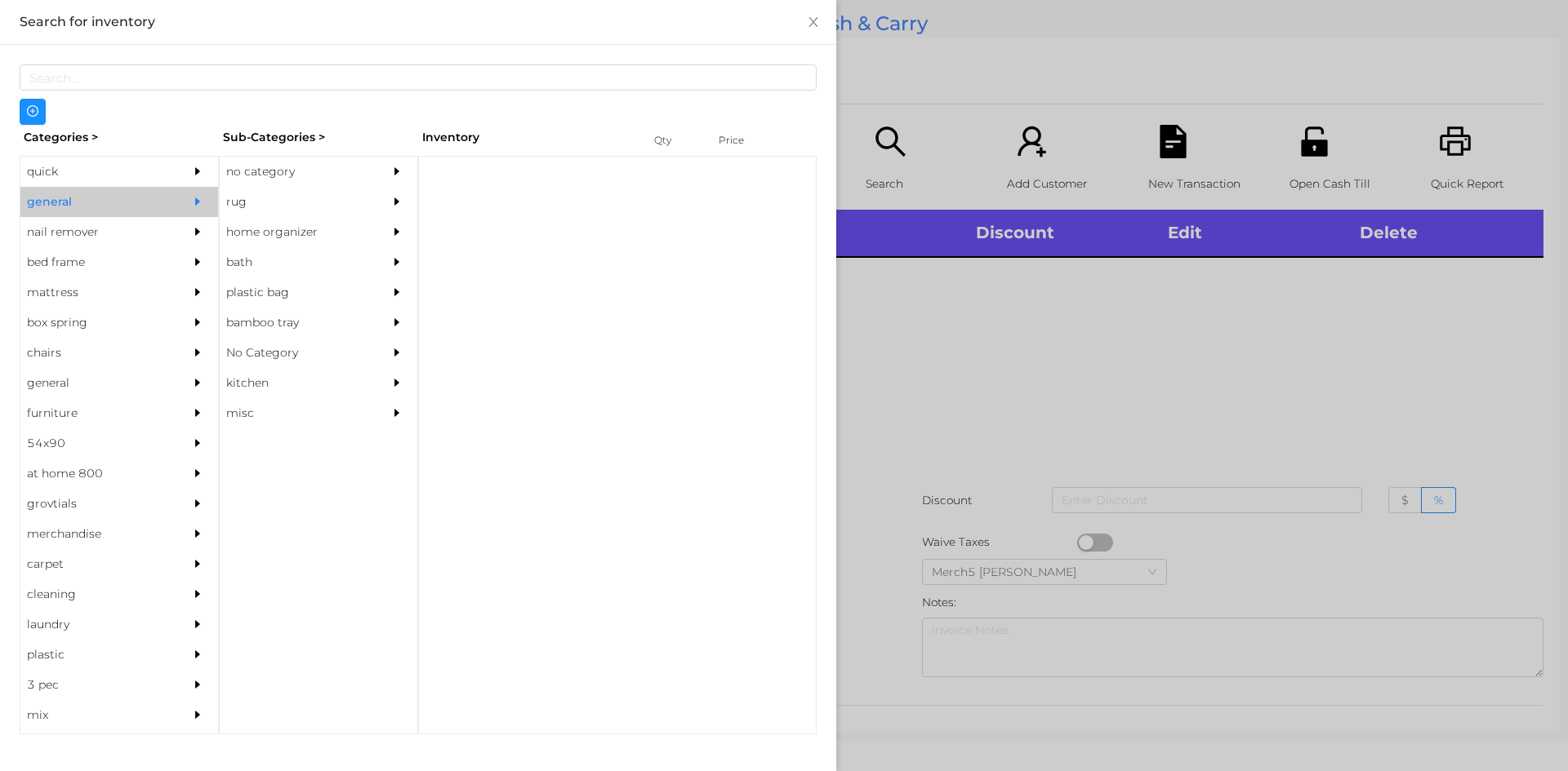
click at [248, 178] on div "no category" at bounding box center [294, 172] width 148 height 30
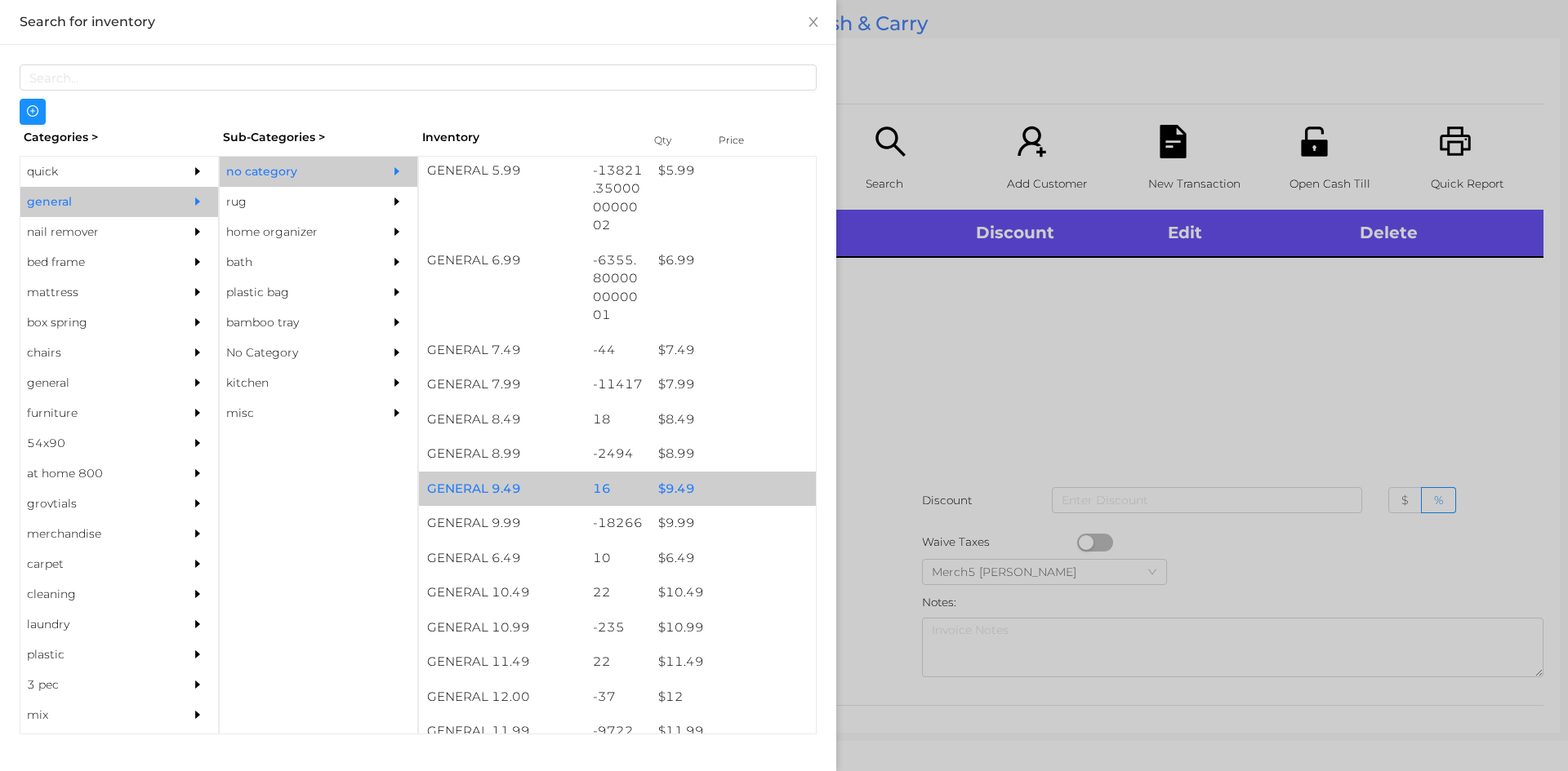
scroll to position [653, 0]
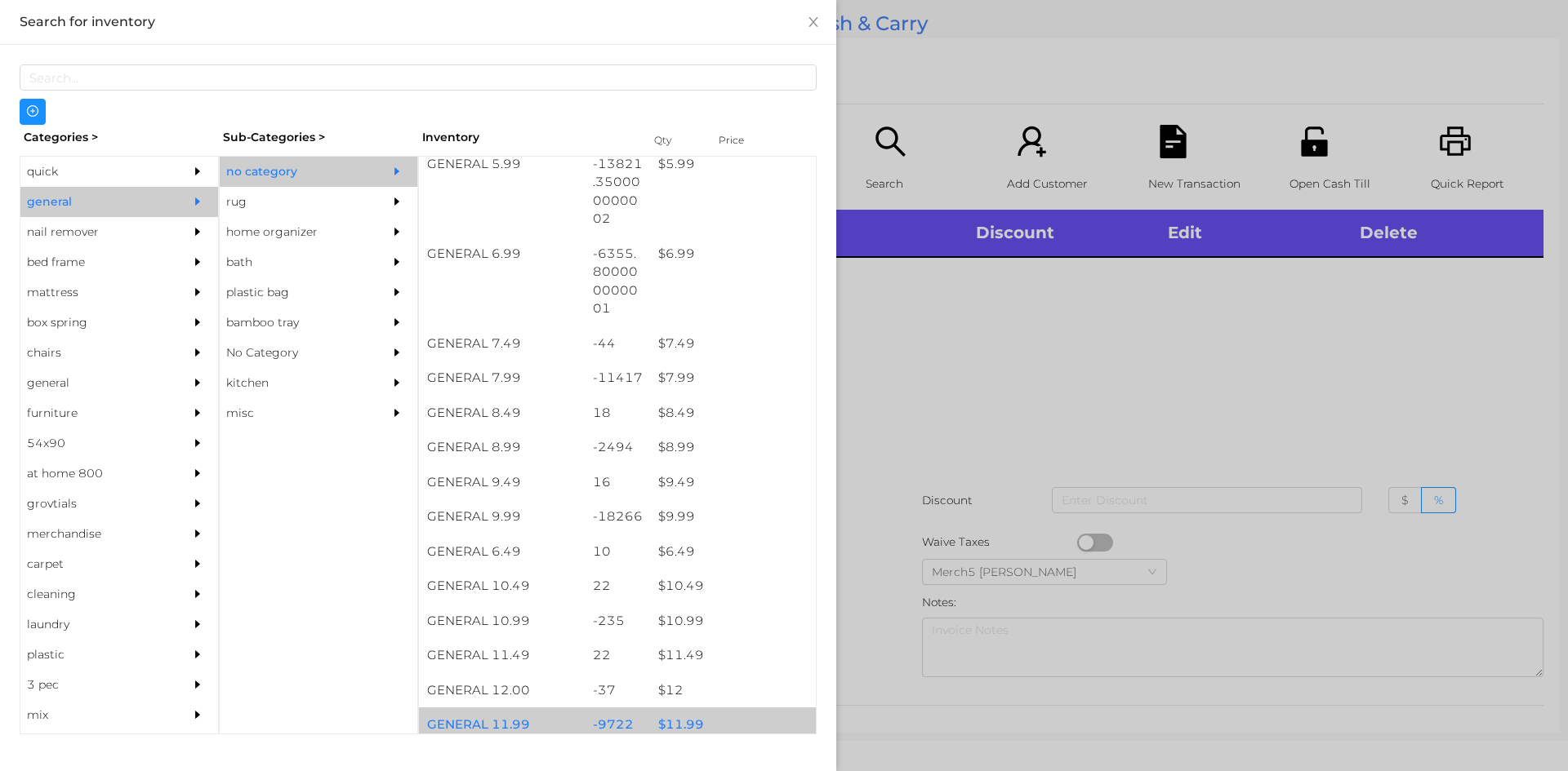
click at [701, 715] on div "$ 11.99" at bounding box center [732, 725] width 166 height 35
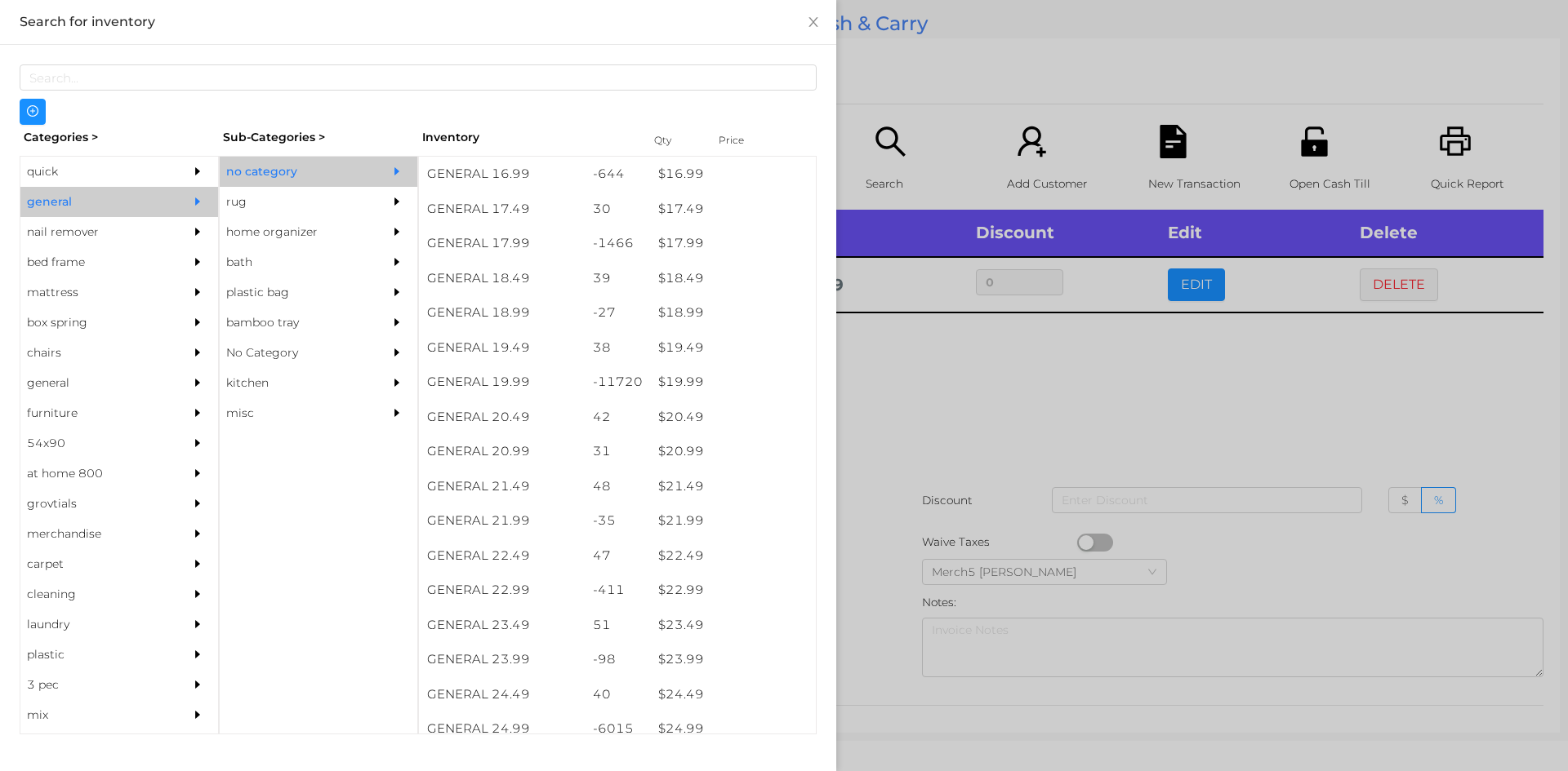
scroll to position [1959, 0]
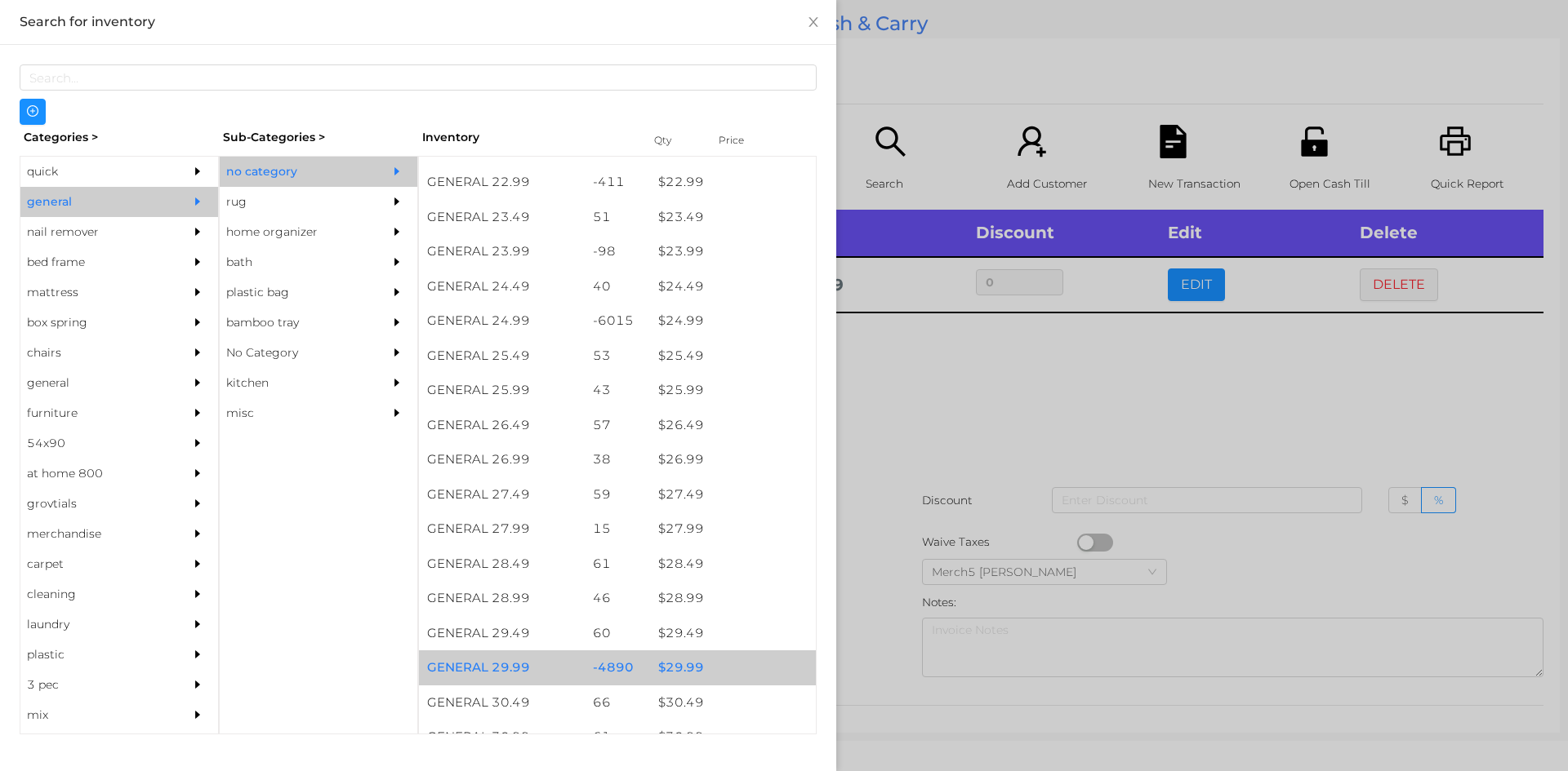
click at [691, 683] on div "$ 29.99" at bounding box center [732, 668] width 166 height 35
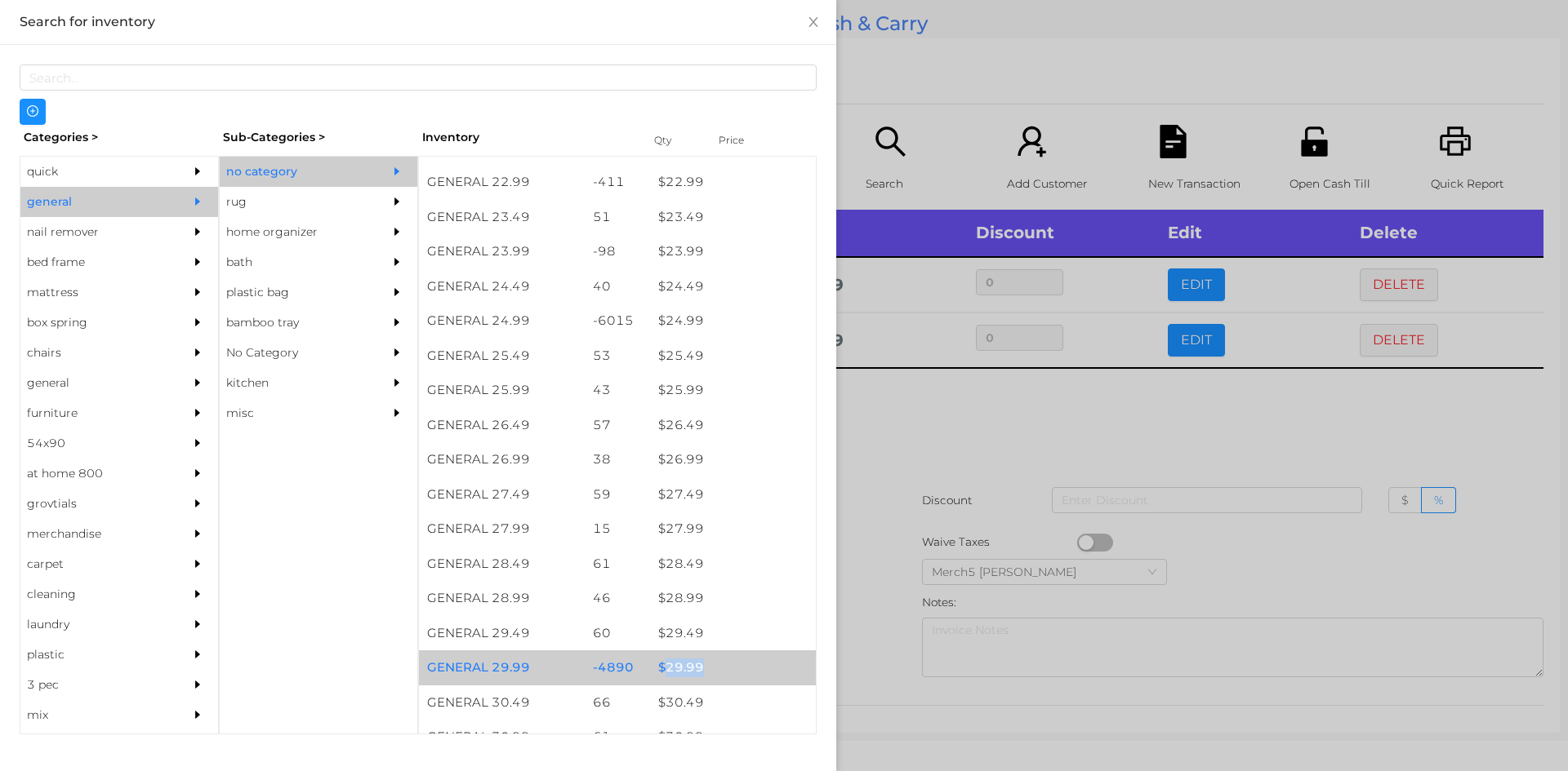
click at [691, 683] on div "$ 29.99" at bounding box center [732, 668] width 166 height 35
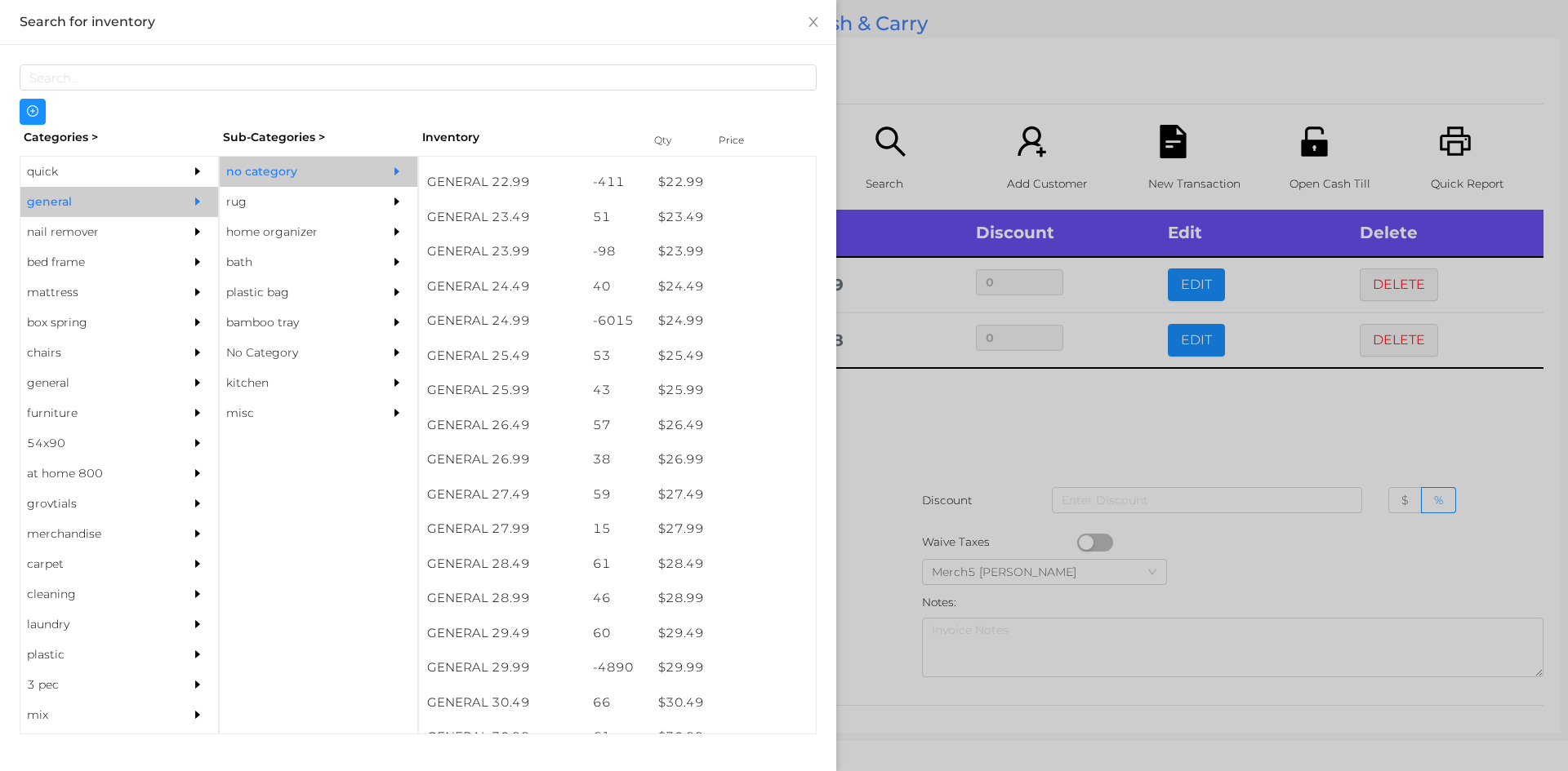
click at [916, 412] on div at bounding box center [784, 385] width 1568 height 771
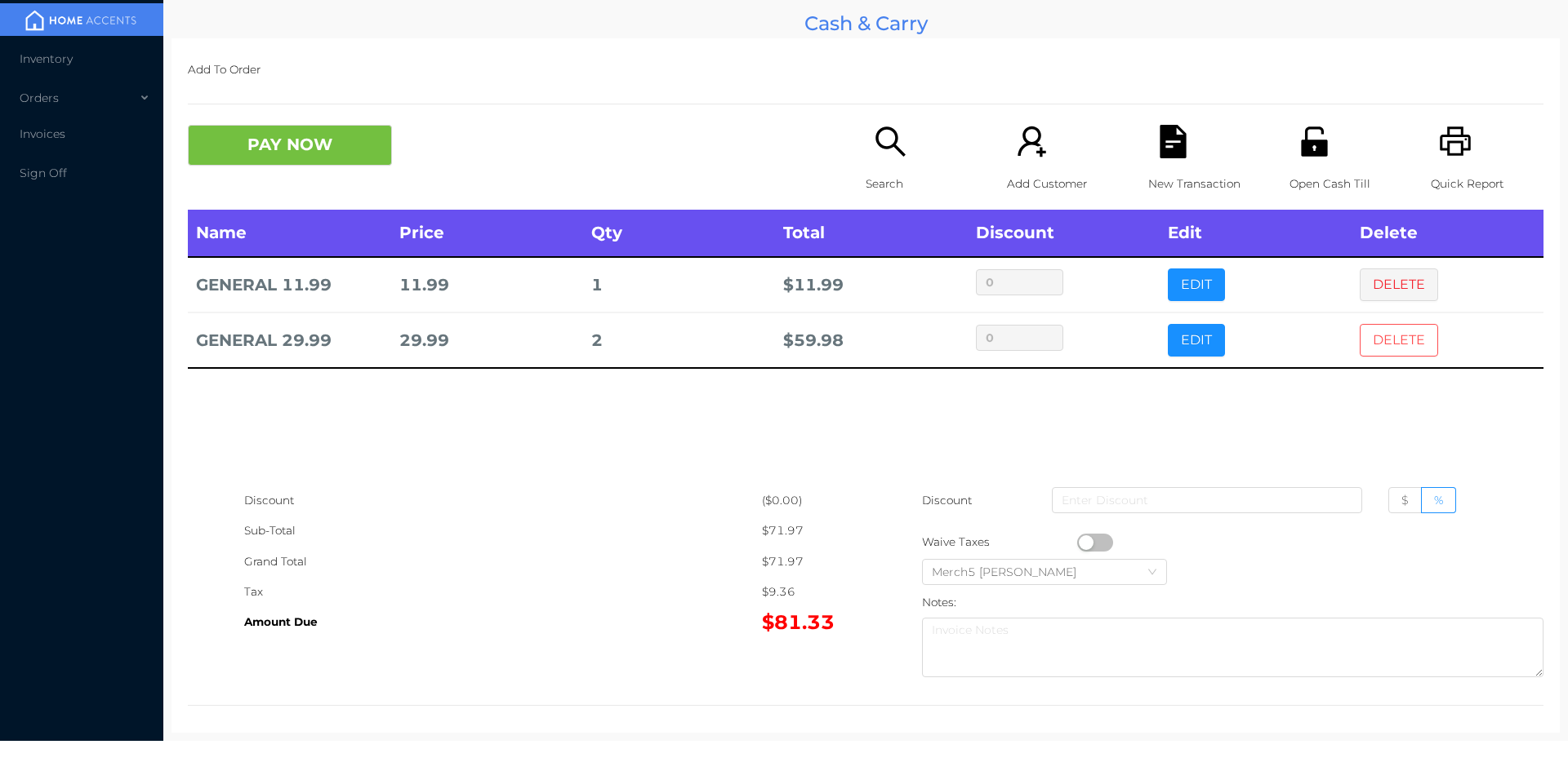
click at [1390, 339] on button "DELETE" at bounding box center [1399, 340] width 78 height 33
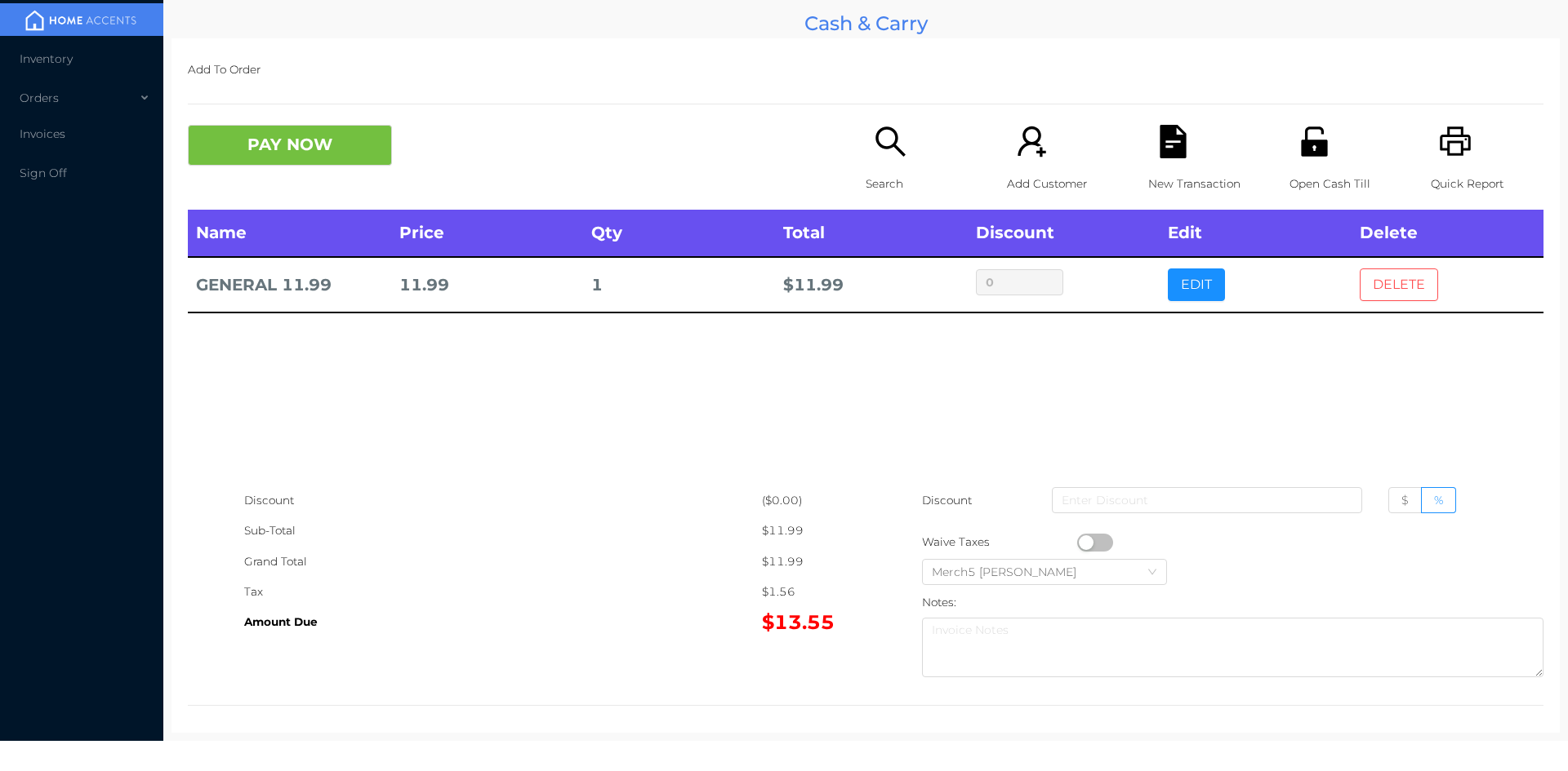
click at [1390, 297] on button "DELETE" at bounding box center [1399, 284] width 78 height 33
